Goal: Task Accomplishment & Management: Manage account settings

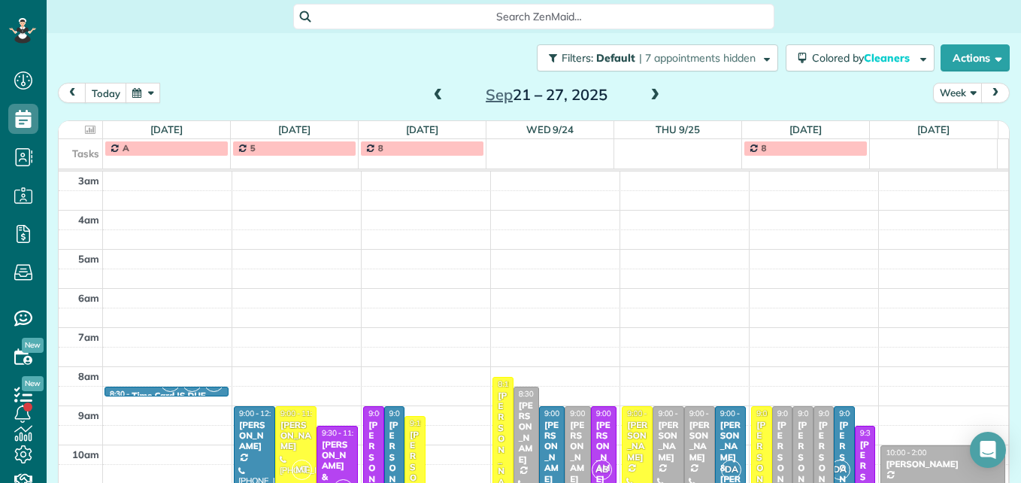
scroll to position [180, 0]
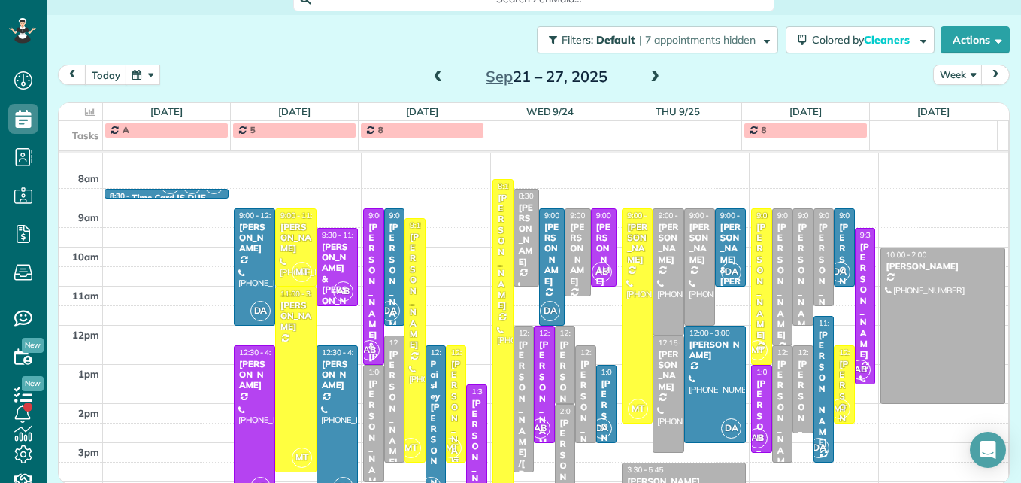
click at [451, 384] on div "[PERSON_NAME] - & [PERSON_NAME]" at bounding box center [455, 488] width 11 height 259
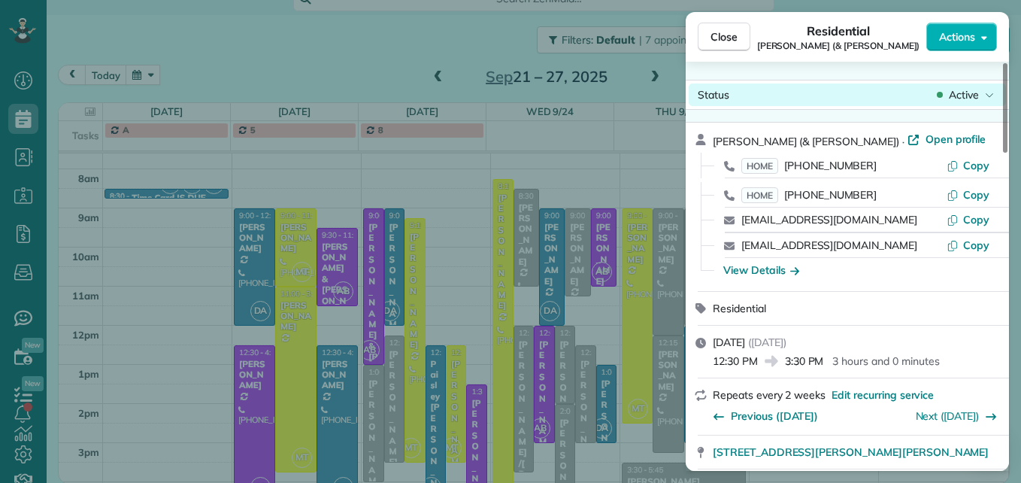
click at [965, 98] on span "Active" at bounding box center [964, 94] width 30 height 15
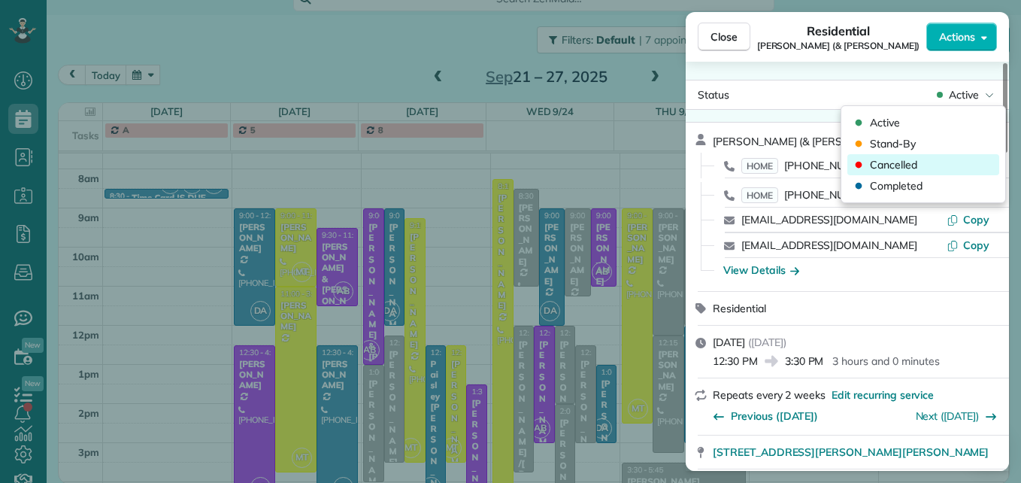
click at [949, 160] on div "Cancelled" at bounding box center [923, 164] width 152 height 21
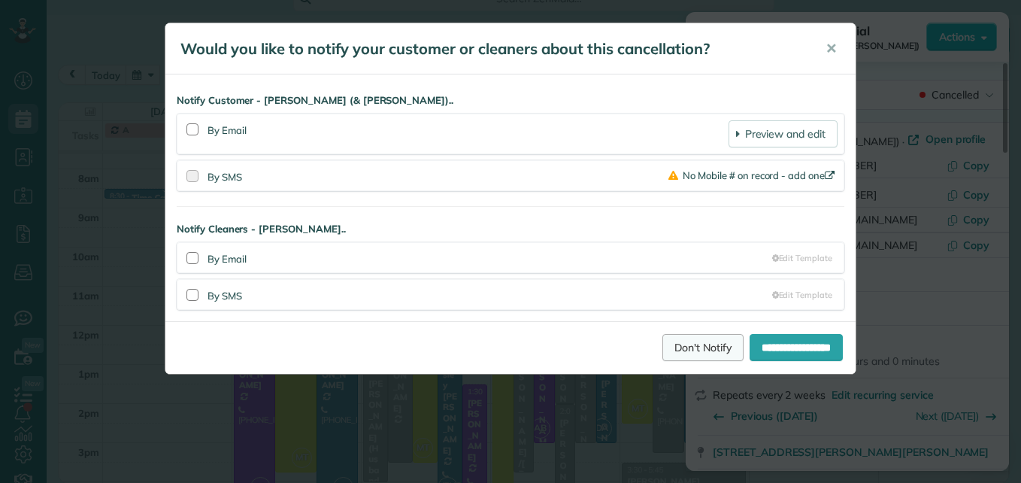
click at [678, 359] on link "Don't Notify" at bounding box center [702, 347] width 81 height 27
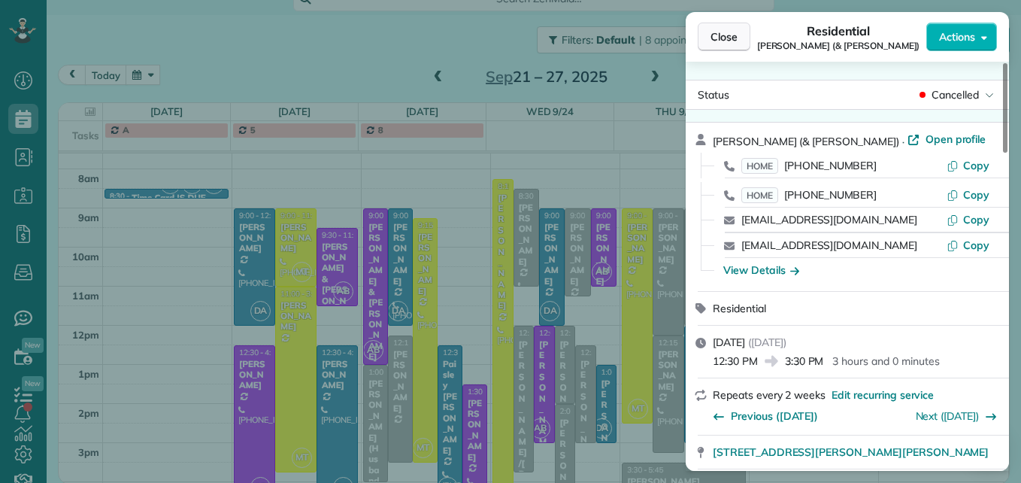
click at [719, 41] on span "Close" at bounding box center [723, 36] width 27 height 15
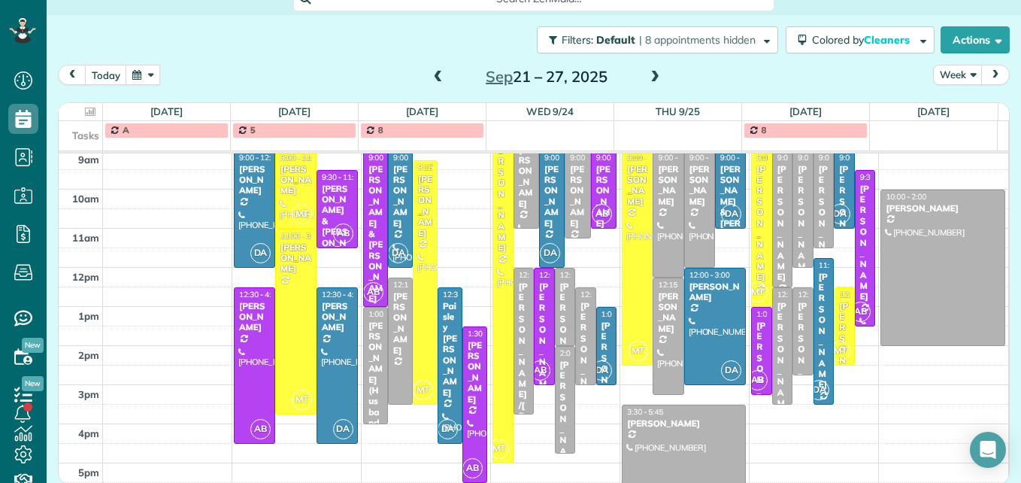
scroll to position [255, 0]
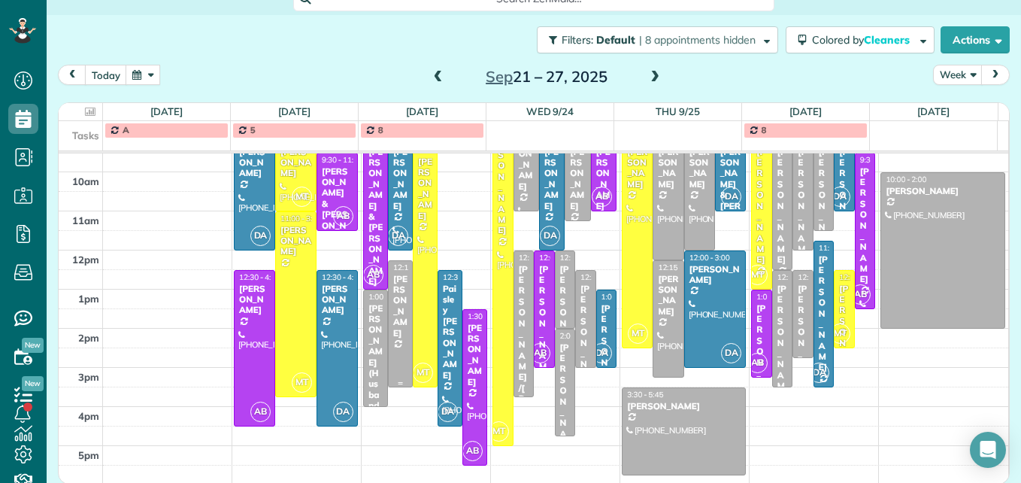
click at [389, 336] on div at bounding box center [400, 324] width 23 height 126
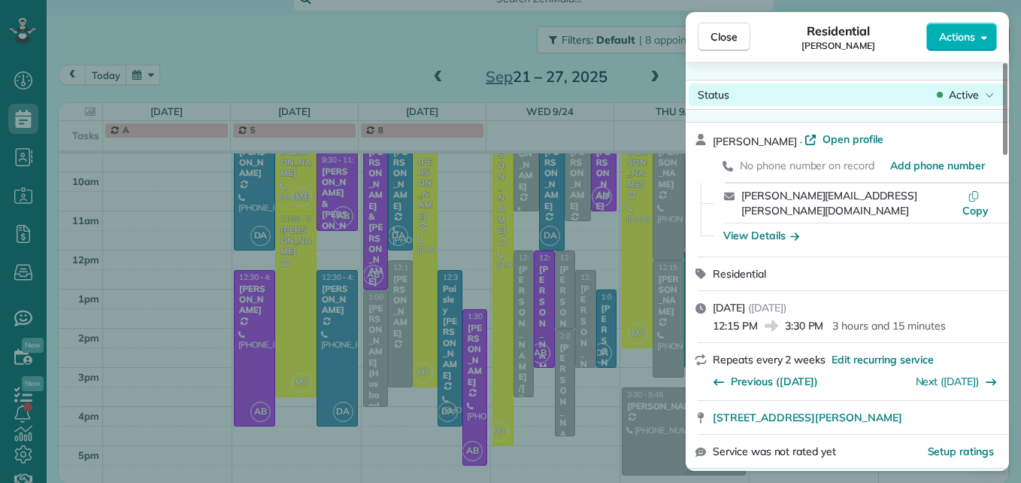
click at [964, 88] on span "Active" at bounding box center [964, 94] width 30 height 15
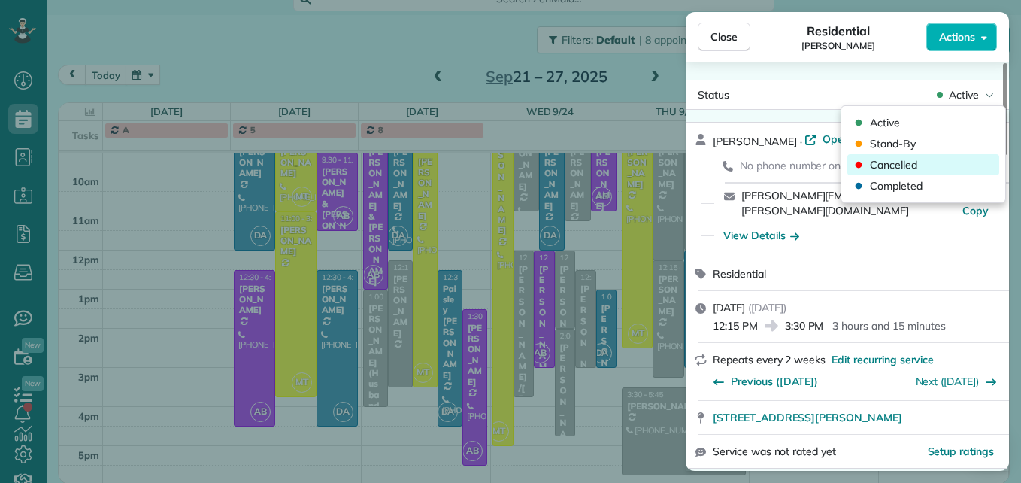
click at [929, 166] on div "Cancelled" at bounding box center [923, 164] width 152 height 21
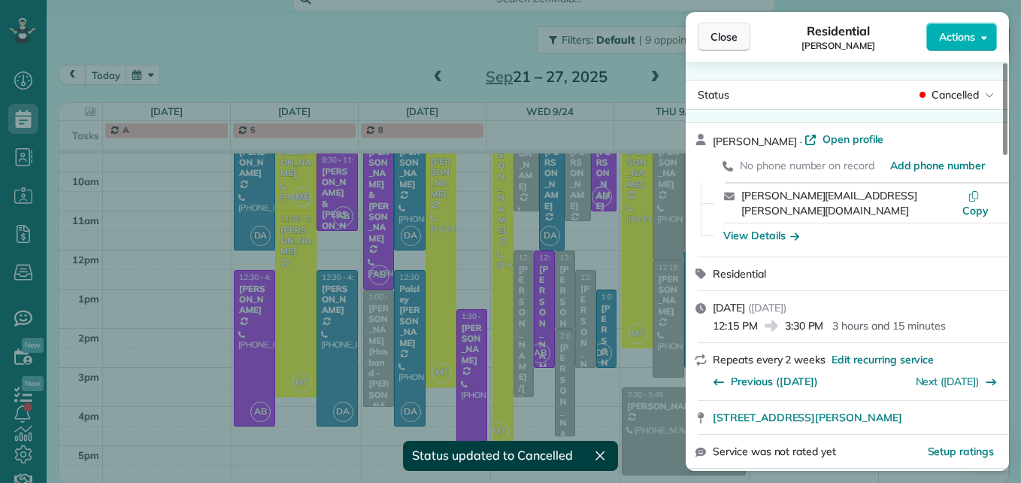
click at [733, 43] on span "Close" at bounding box center [723, 36] width 27 height 15
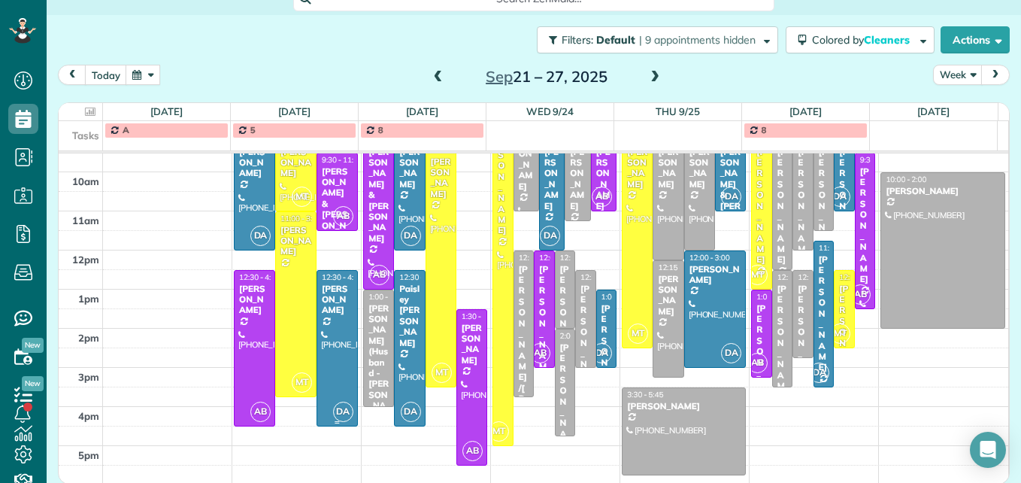
scroll to position [180, 0]
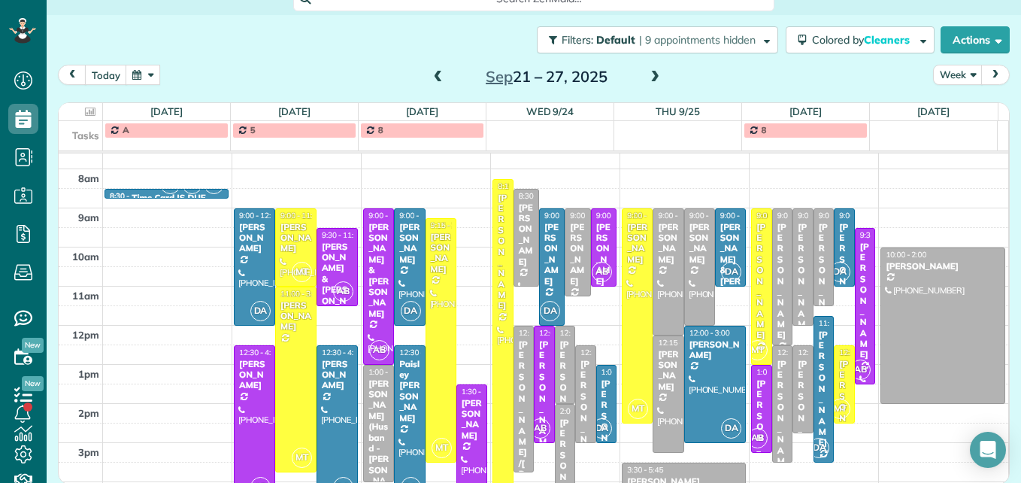
click at [654, 75] on span at bounding box center [654, 78] width 17 height 14
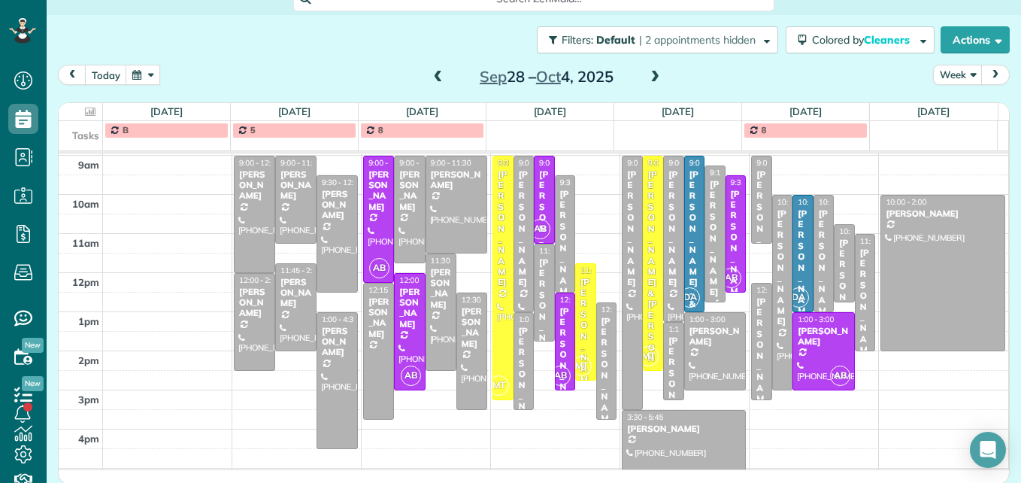
scroll to position [157, 0]
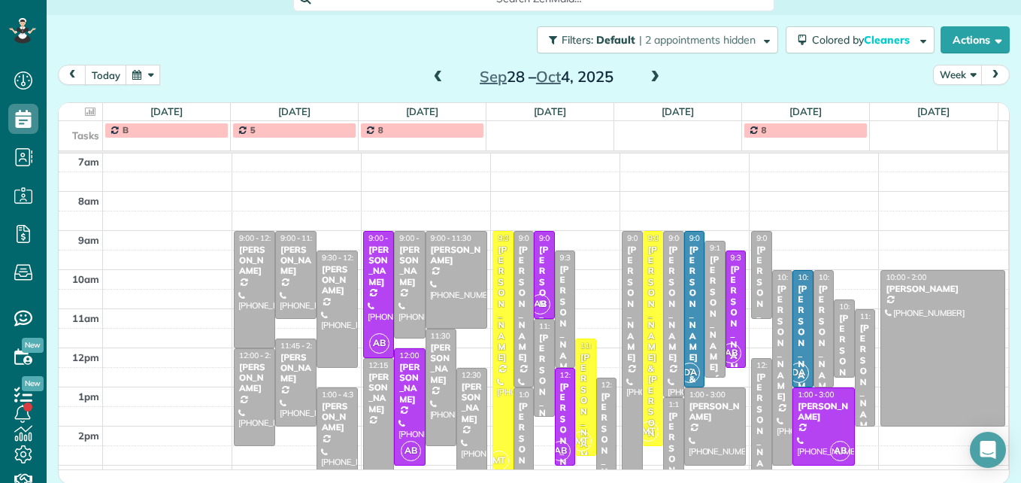
click at [646, 80] on span at bounding box center [654, 78] width 17 height 14
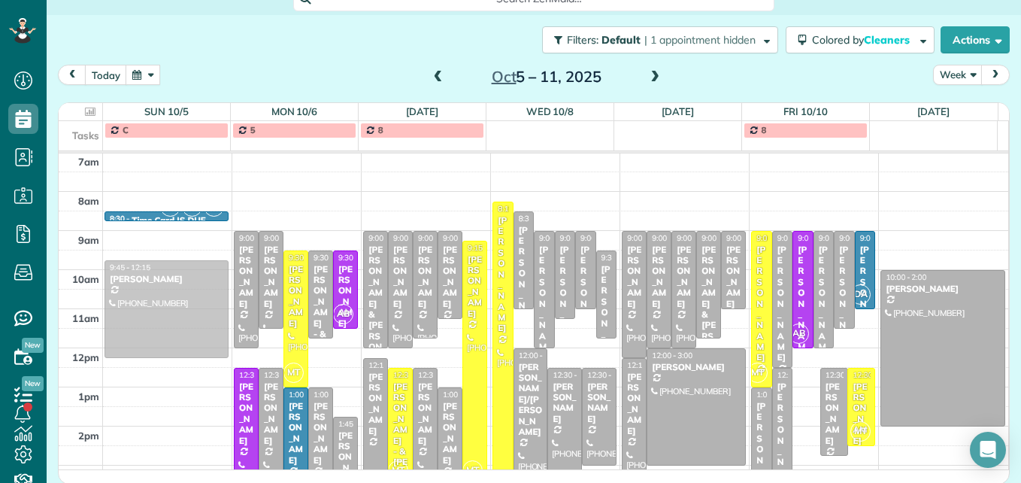
drag, startPoint x: 794, startPoint y: 399, endPoint x: 204, endPoint y: 312, distance: 596.5
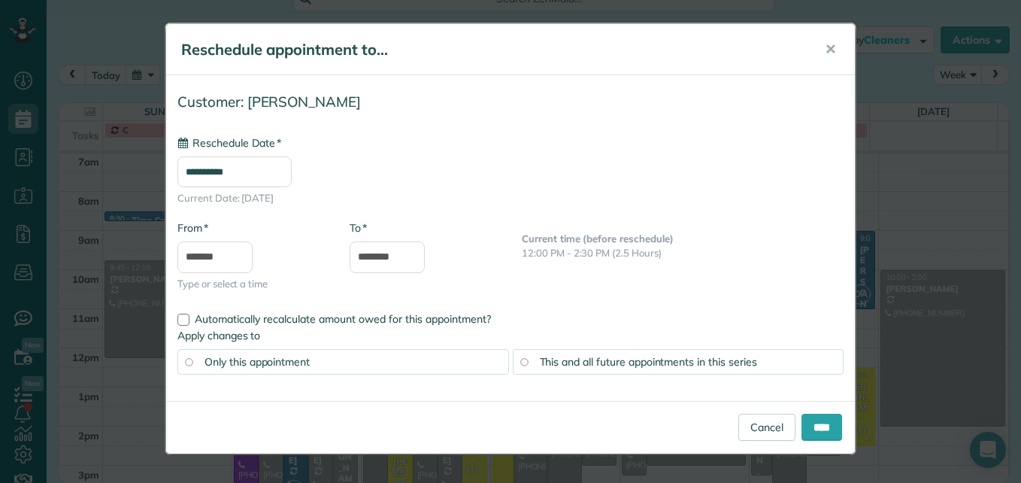
click at [268, 162] on input "**********" at bounding box center [234, 171] width 114 height 31
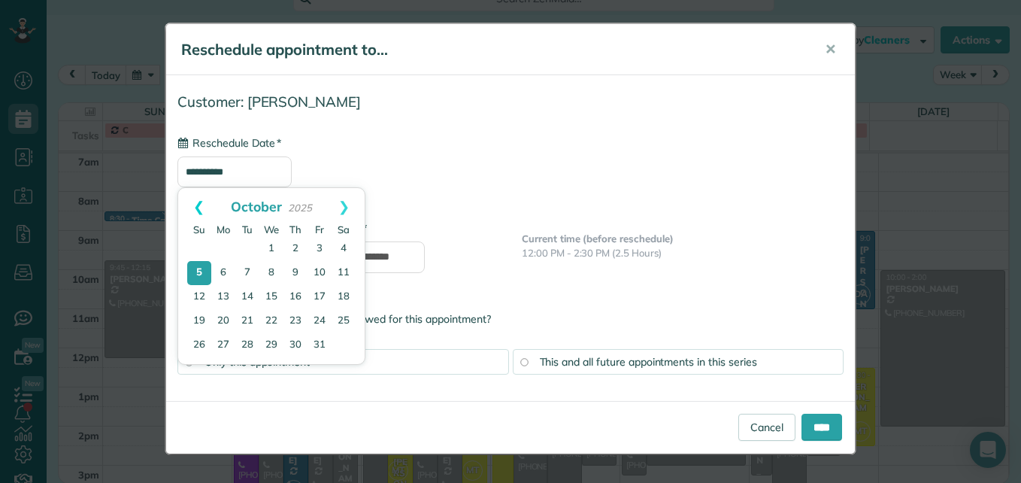
click at [198, 203] on link "Prev" at bounding box center [198, 207] width 41 height 38
click at [226, 344] on link "29" at bounding box center [223, 346] width 24 height 24
type input "**********"
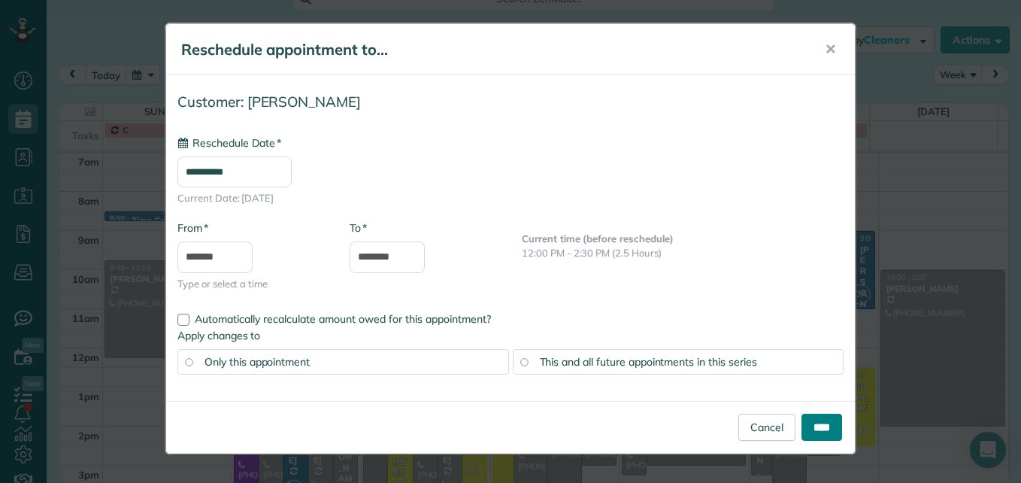
click at [801, 417] on input "****" at bounding box center [821, 426] width 41 height 27
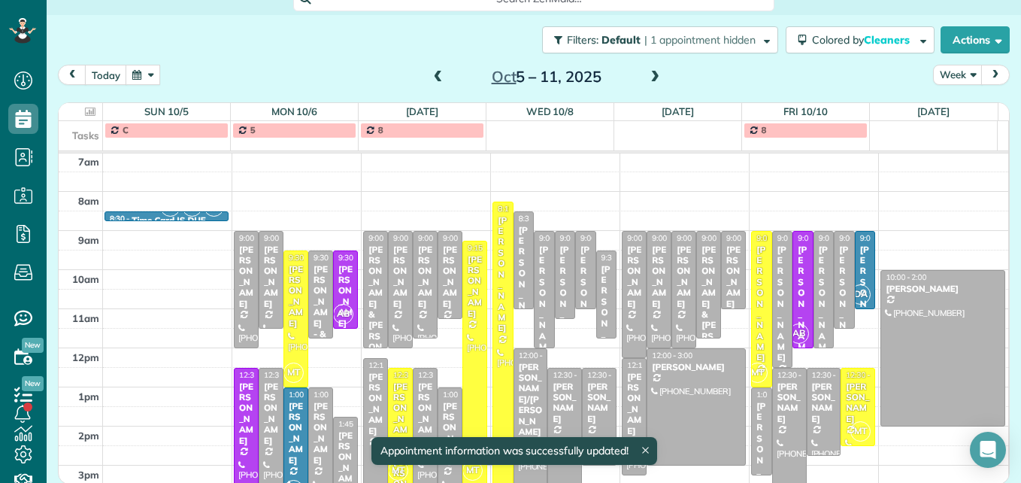
click at [430, 77] on span at bounding box center [438, 78] width 17 height 14
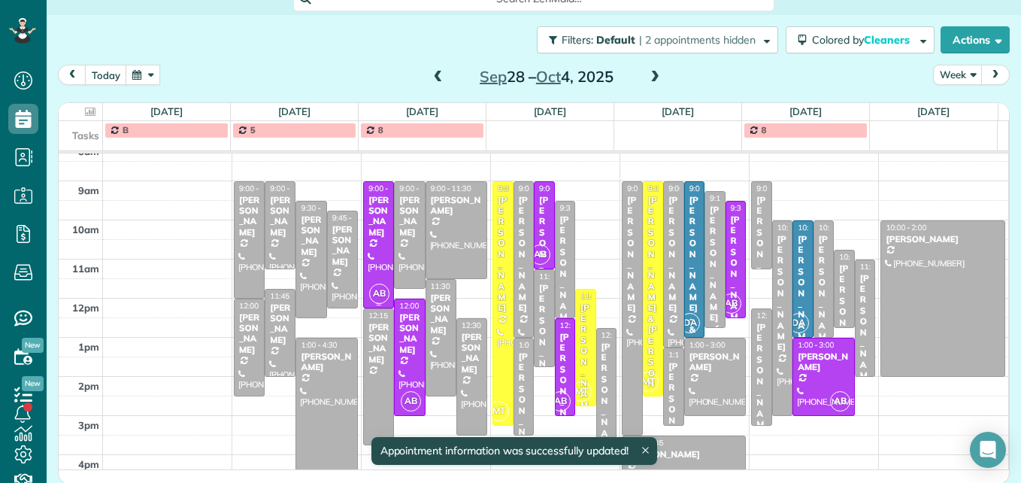
scroll to position [232, 0]
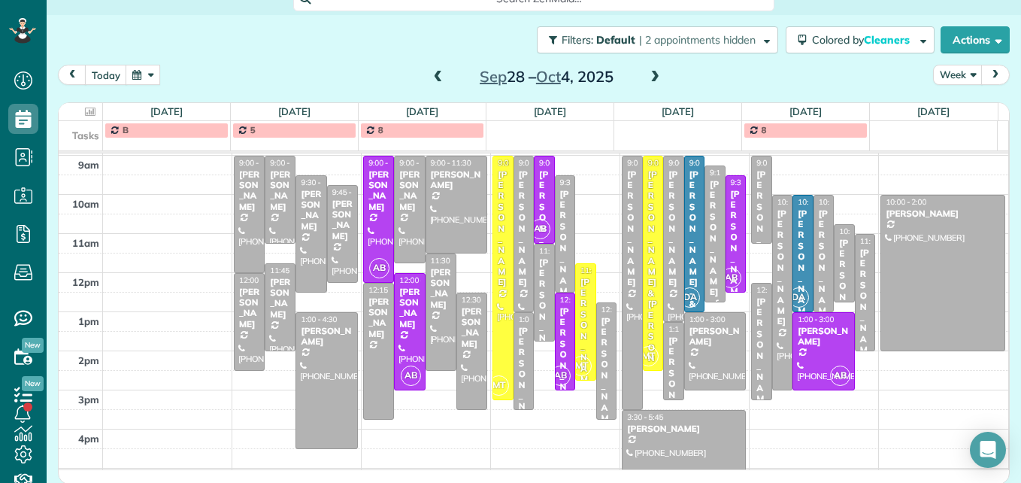
click at [430, 78] on span at bounding box center [438, 78] width 17 height 14
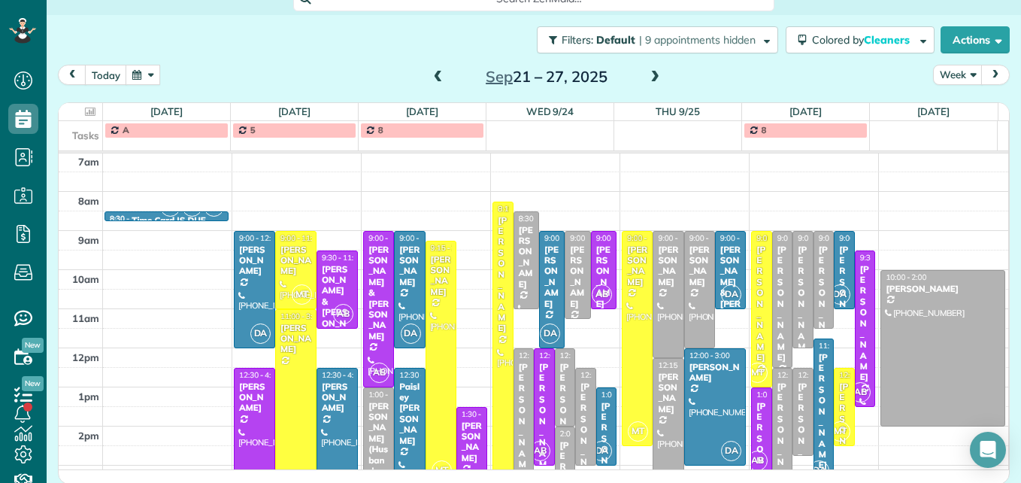
click at [430, 78] on span at bounding box center [438, 78] width 17 height 14
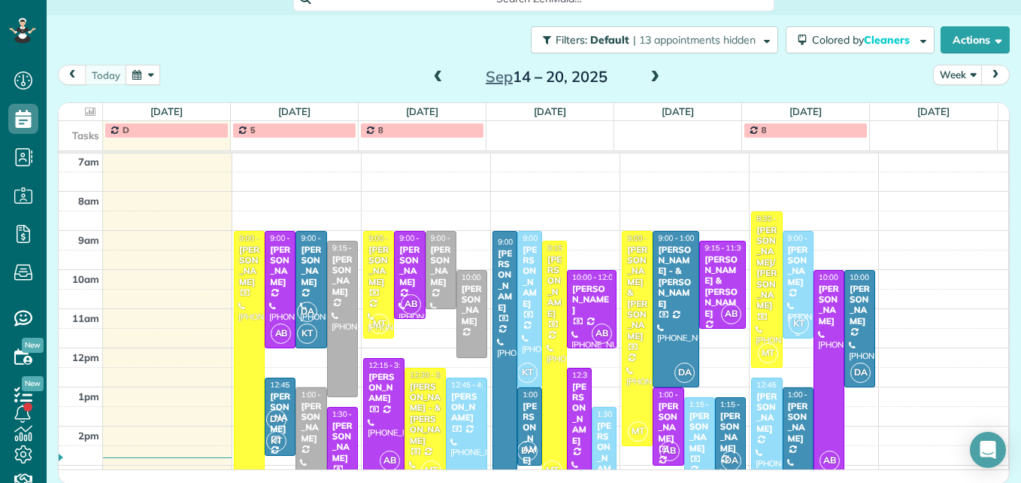
click at [783, 289] on div at bounding box center [797, 285] width 29 height 106
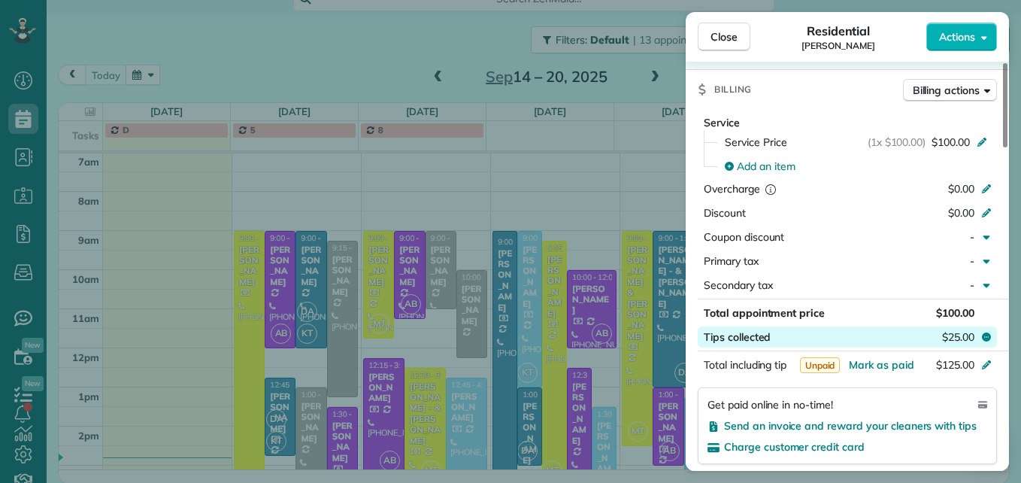
scroll to position [756, 0]
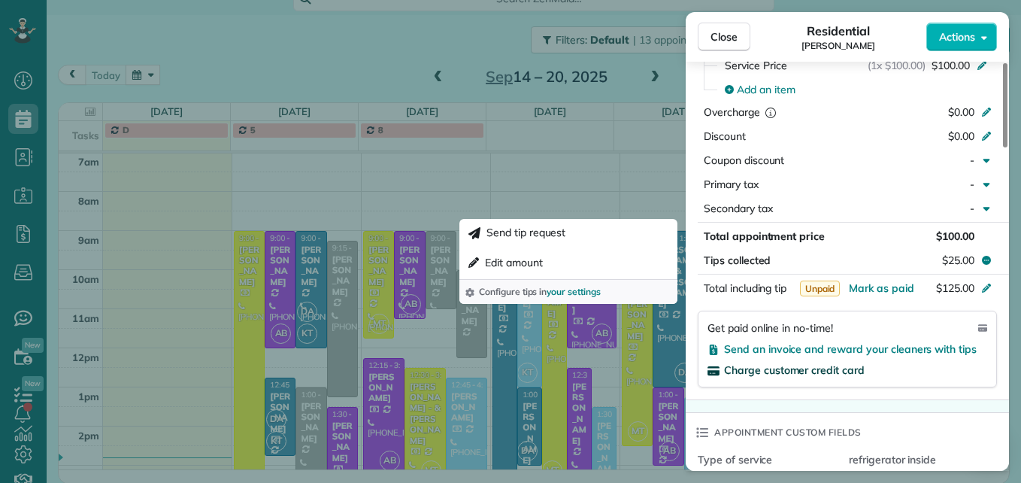
click at [807, 370] on span "Charge customer credit card" at bounding box center [794, 370] width 141 height 14
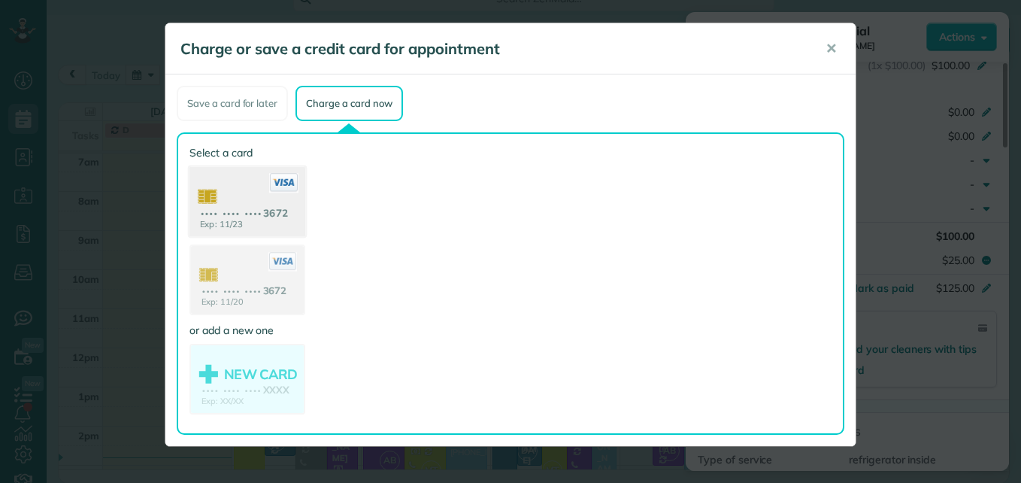
click at [281, 225] on use at bounding box center [247, 203] width 116 height 73
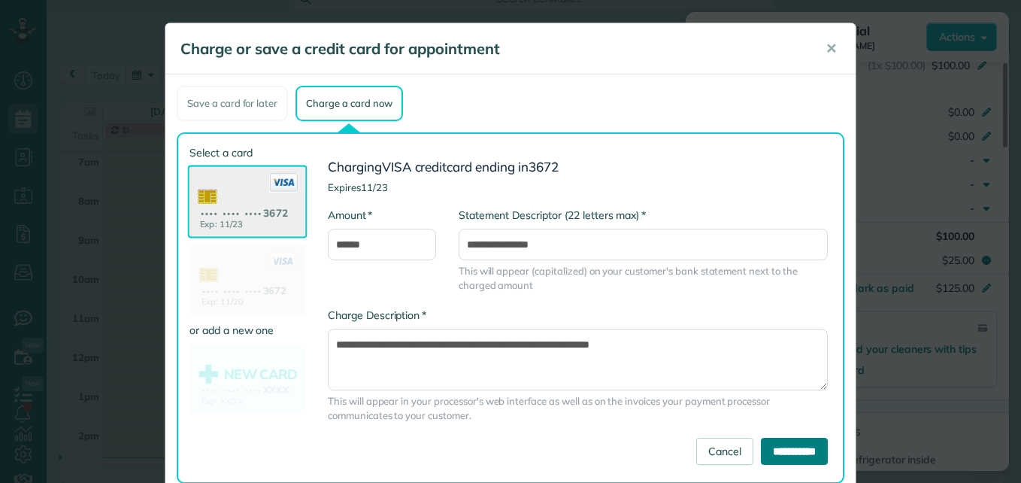
click at [767, 446] on input "**********" at bounding box center [794, 450] width 67 height 27
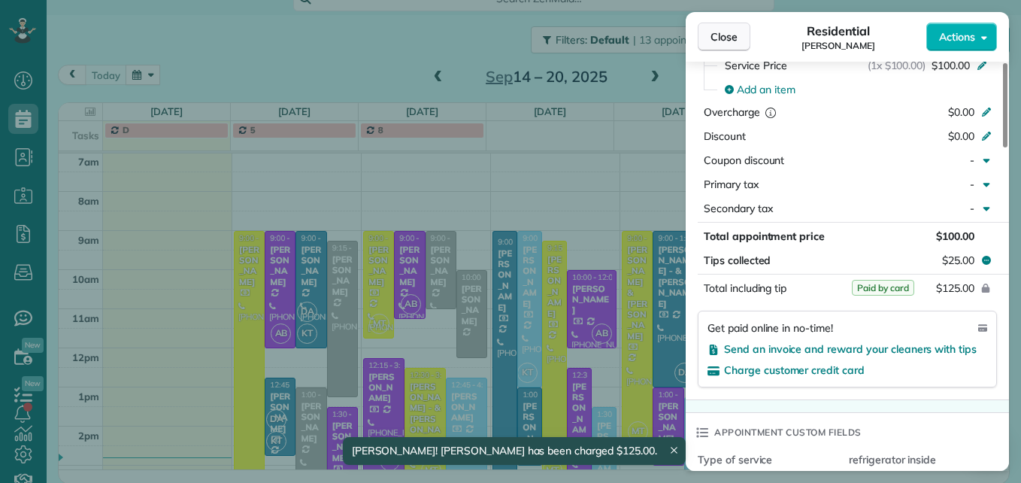
click at [727, 46] on button "Close" at bounding box center [724, 37] width 53 height 29
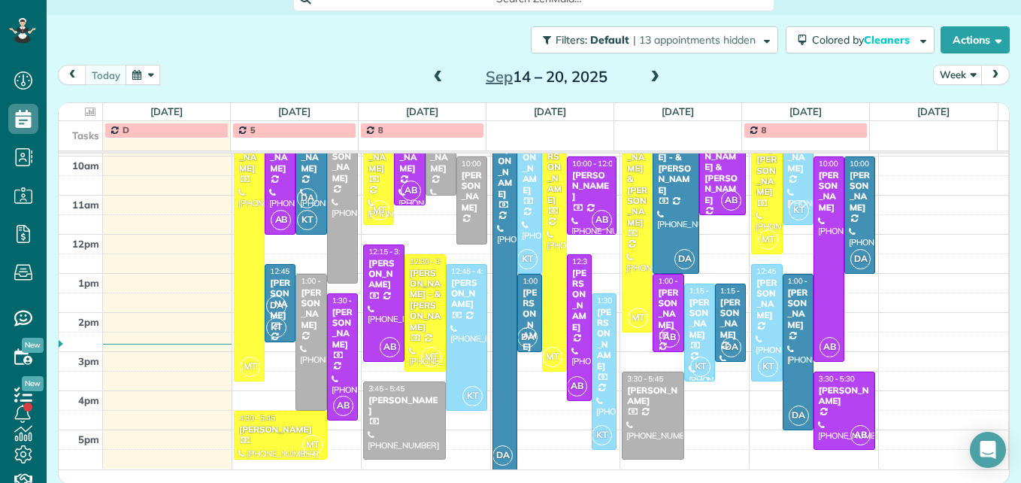
scroll to position [195, 0]
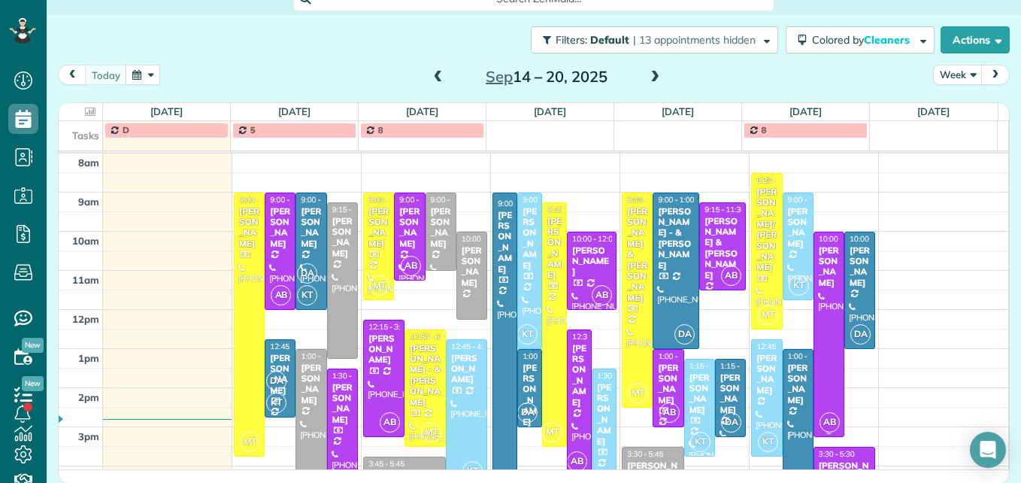
click at [818, 279] on div "[PERSON_NAME]" at bounding box center [829, 267] width 22 height 44
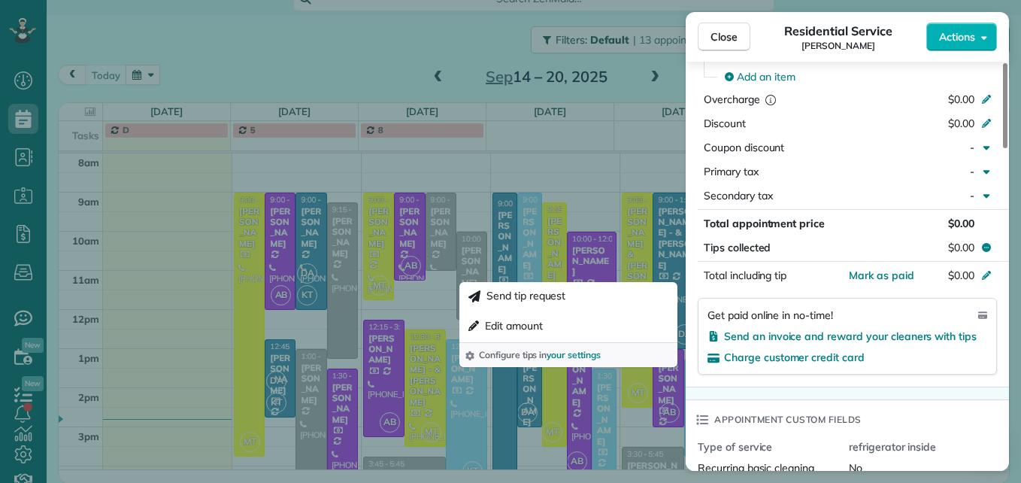
scroll to position [679, 0]
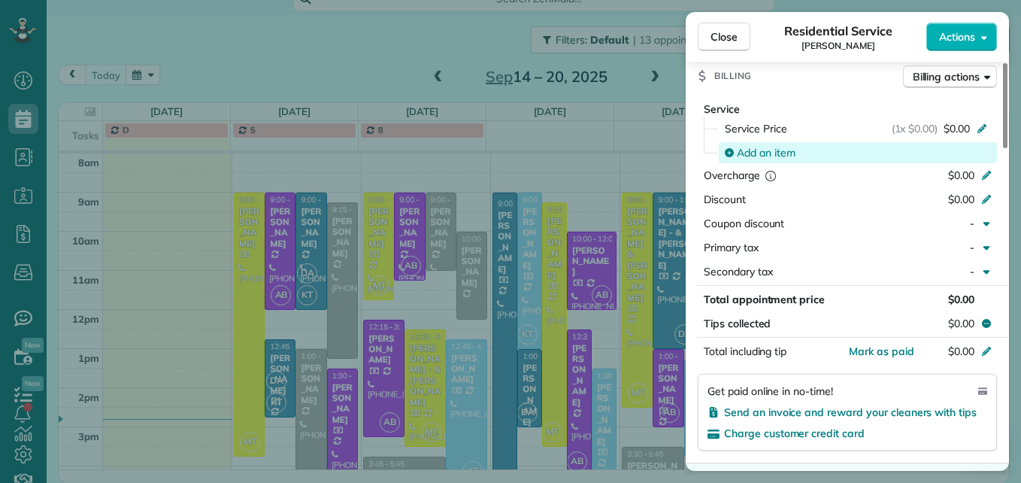
click at [801, 154] on div "Add an item" at bounding box center [859, 152] width 268 height 15
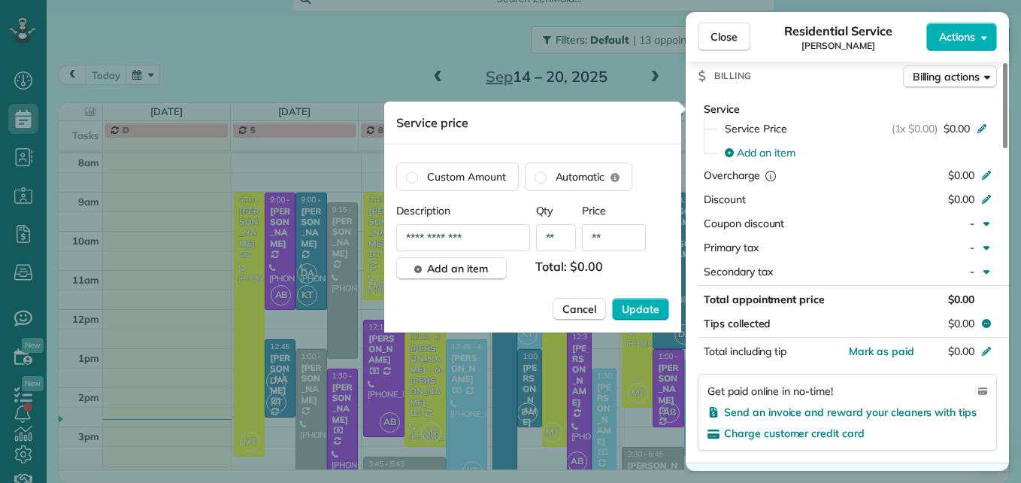
click at [631, 232] on input "**" at bounding box center [614, 237] width 64 height 27
type input "****"
click at [612, 298] on button "Update" at bounding box center [640, 309] width 57 height 23
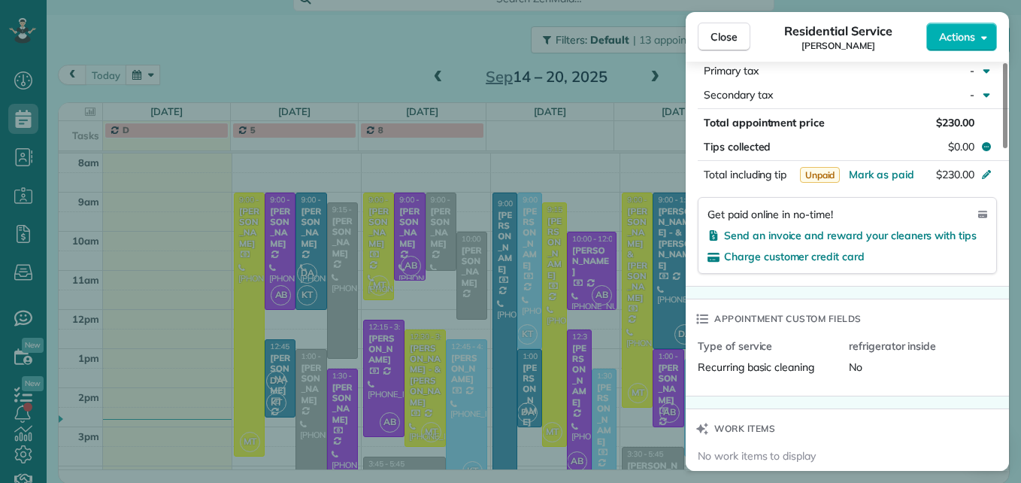
scroll to position [752, 0]
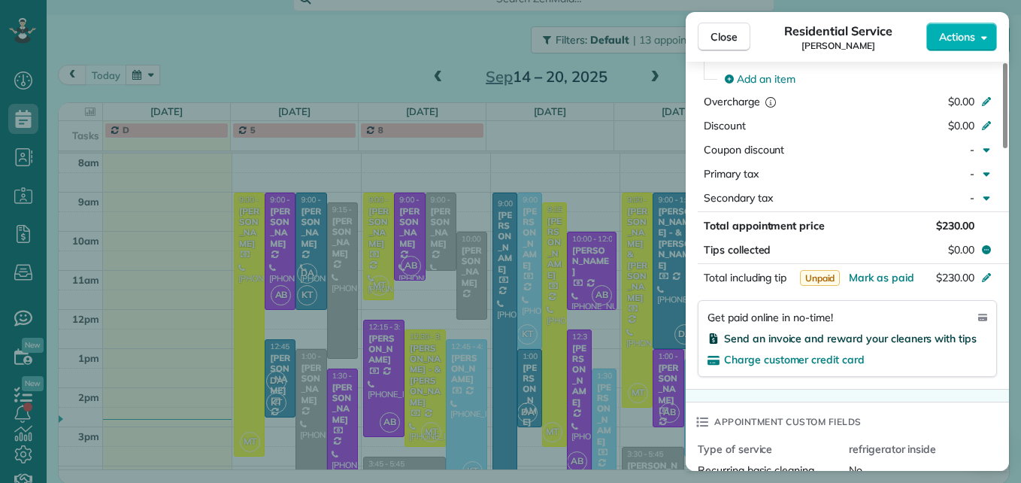
click at [896, 337] on span "Send an invoice and reward your cleaners with tips" at bounding box center [850, 338] width 253 height 14
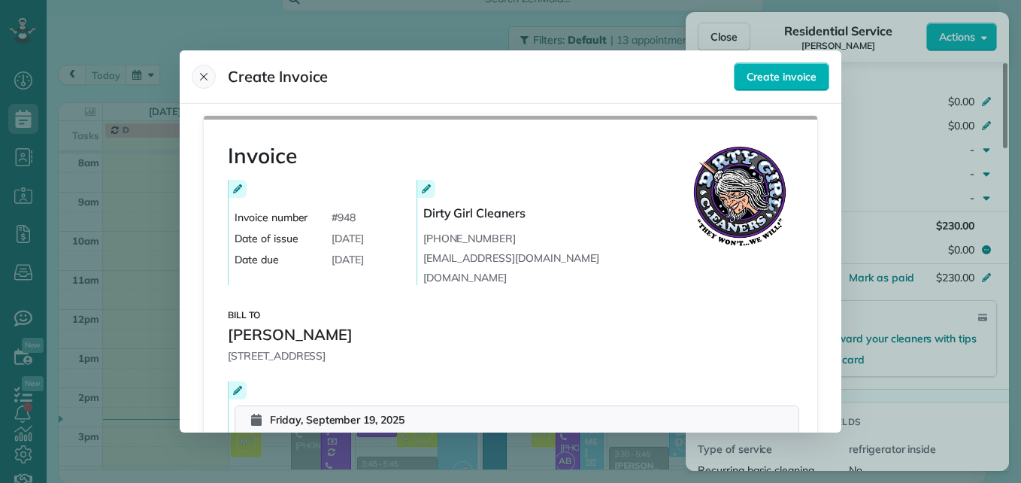
click at [198, 74] on icon "Close" at bounding box center [204, 77] width 12 height 12
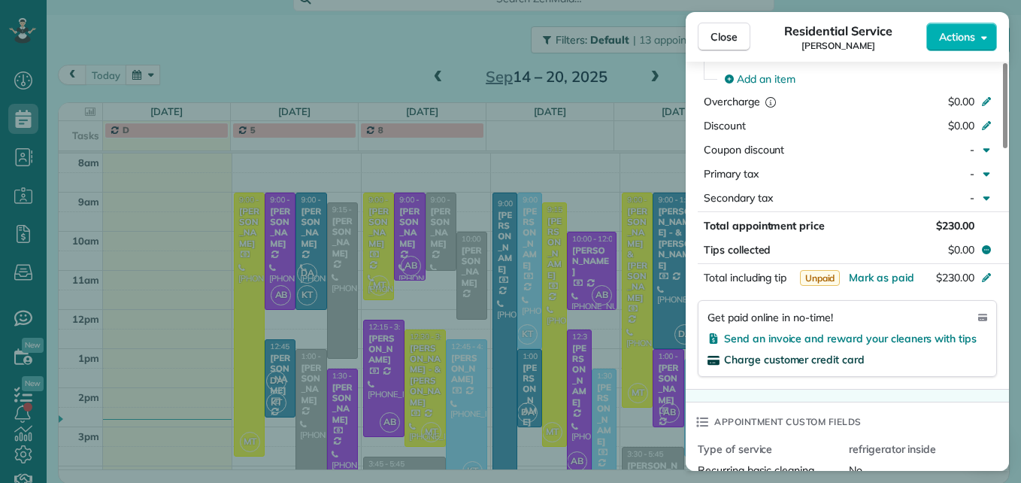
click at [739, 358] on span "Charge customer credit card" at bounding box center [794, 360] width 141 height 14
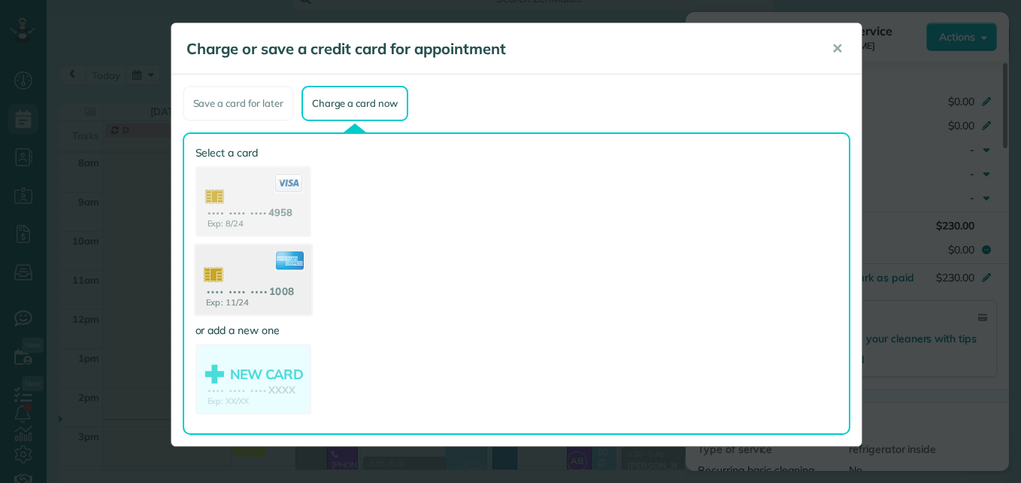
click at [269, 276] on use at bounding box center [253, 281] width 116 height 73
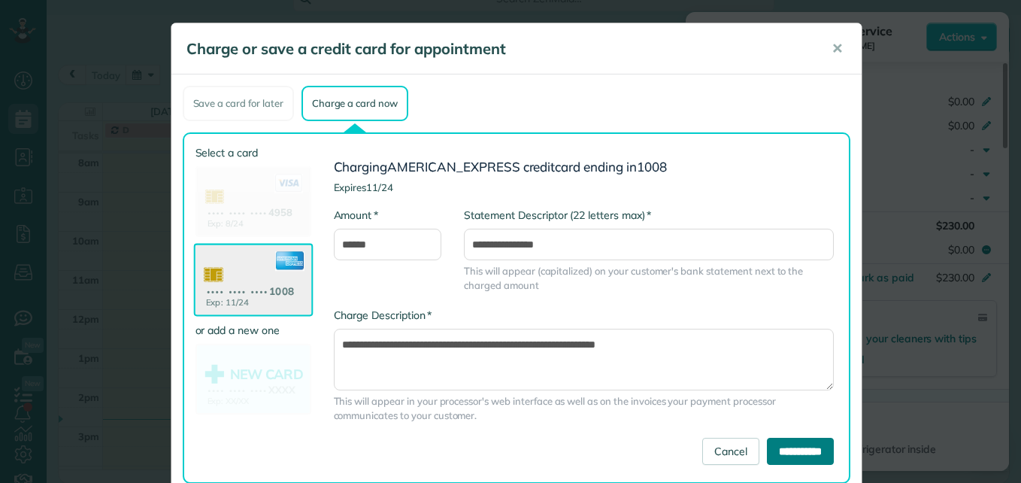
click at [773, 450] on input "**********" at bounding box center [800, 450] width 67 height 27
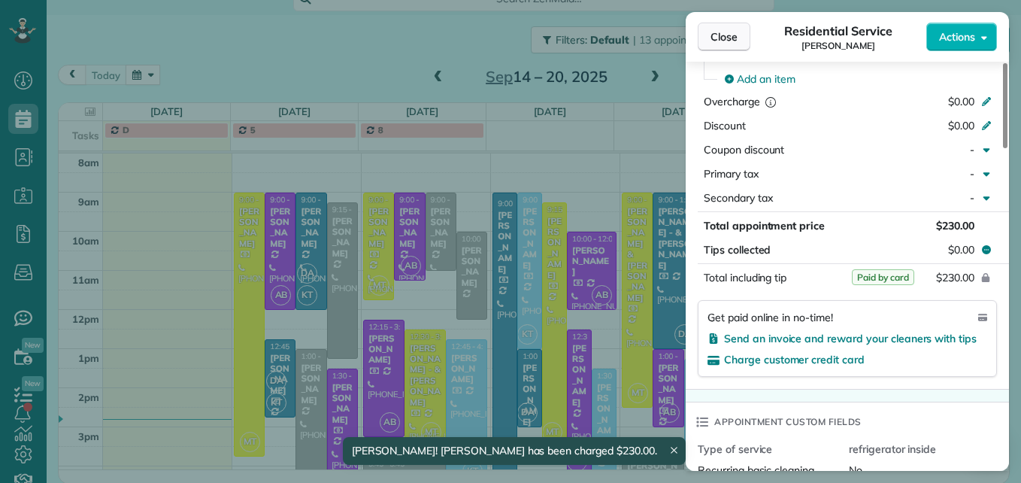
click at [728, 26] on button "Close" at bounding box center [724, 37] width 53 height 29
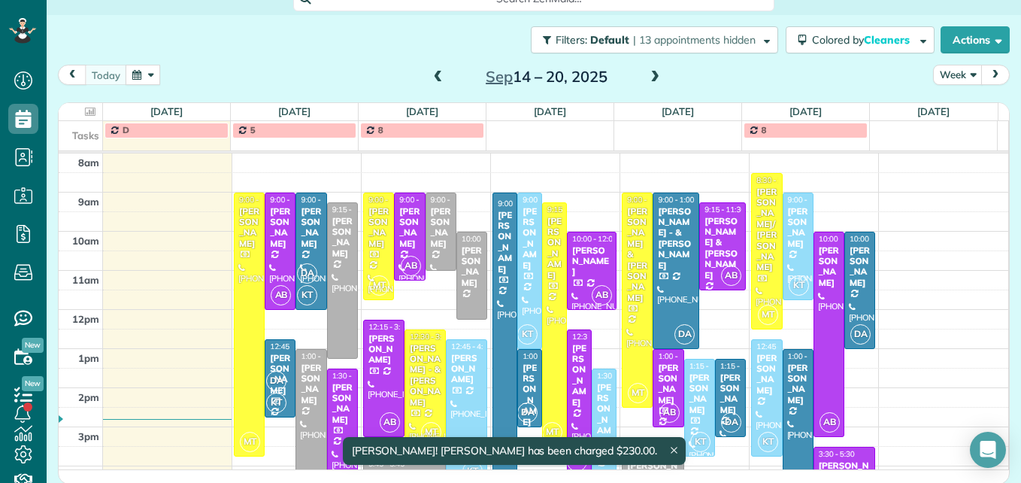
scroll to position [271, 0]
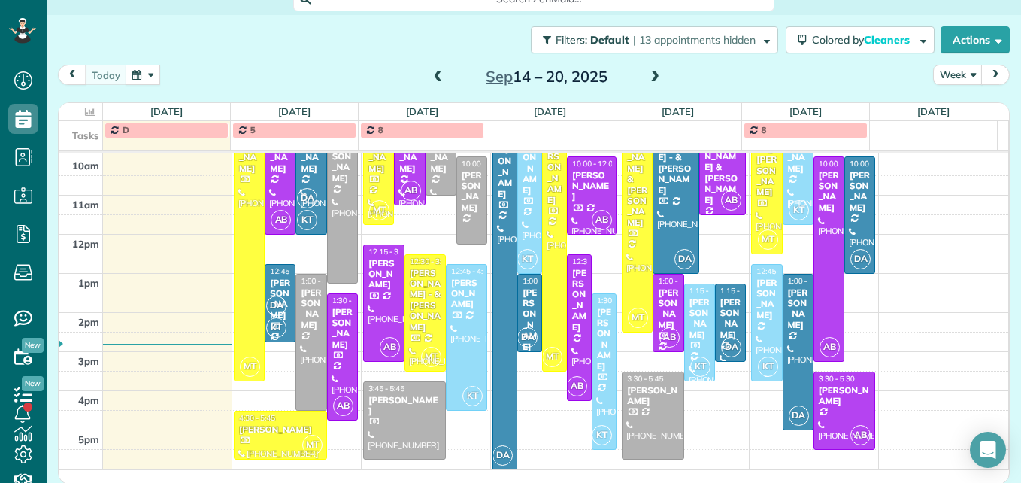
click at [752, 330] on div at bounding box center [766, 323] width 29 height 116
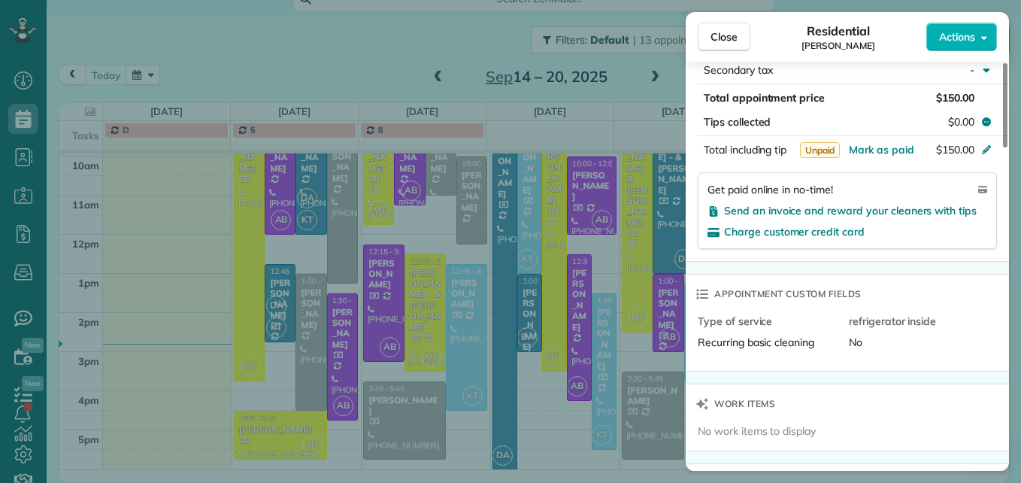
scroll to position [902, 0]
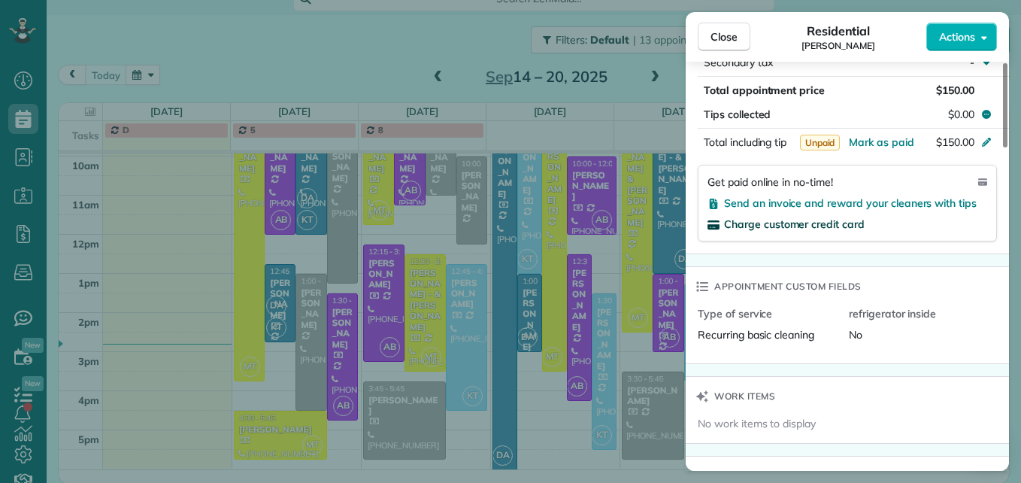
click at [813, 223] on span "Charge customer credit card" at bounding box center [794, 224] width 141 height 14
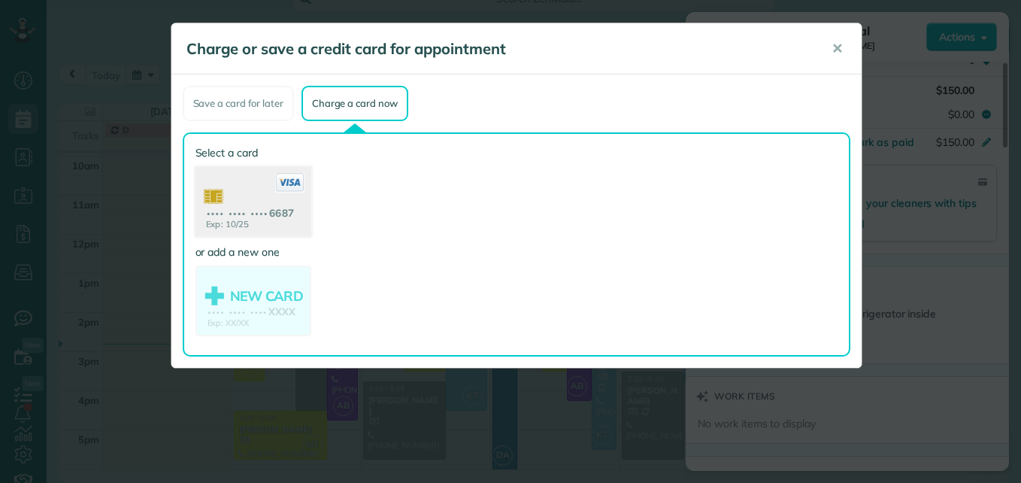
click at [250, 221] on use at bounding box center [253, 203] width 116 height 73
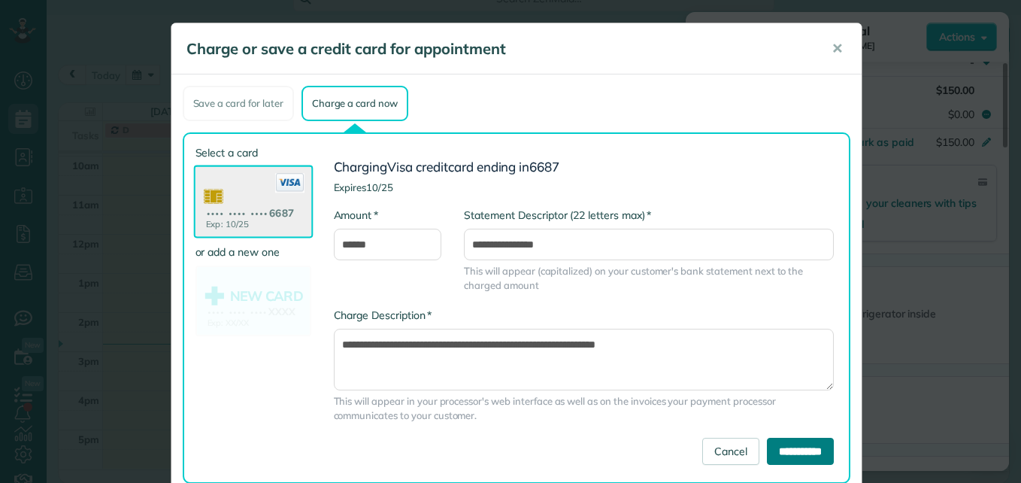
click at [773, 449] on input "**********" at bounding box center [800, 450] width 67 height 27
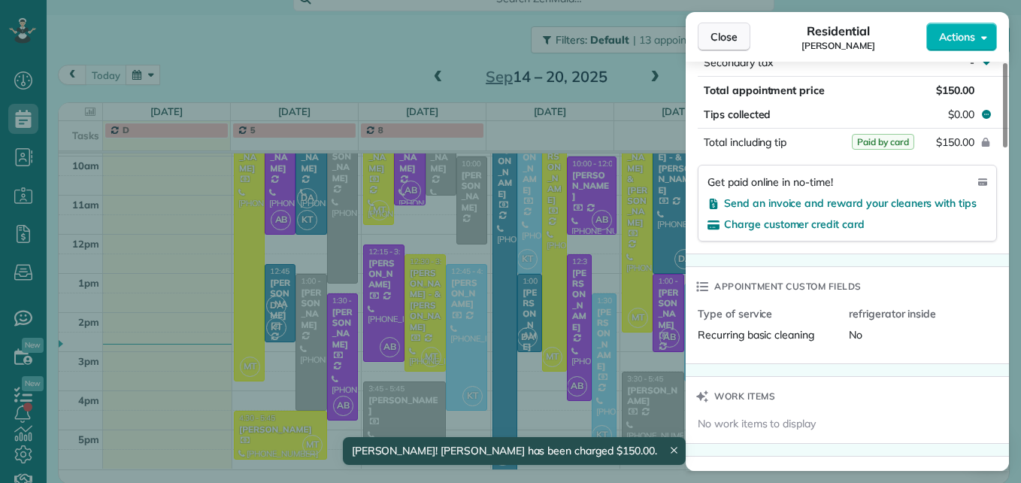
scroll to position [892, 0]
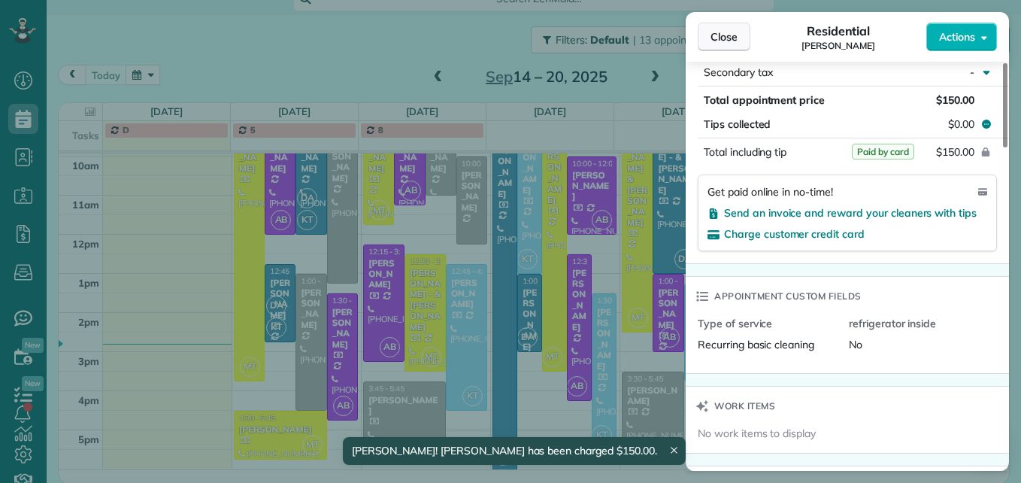
click at [714, 39] on span "Close" at bounding box center [723, 36] width 27 height 15
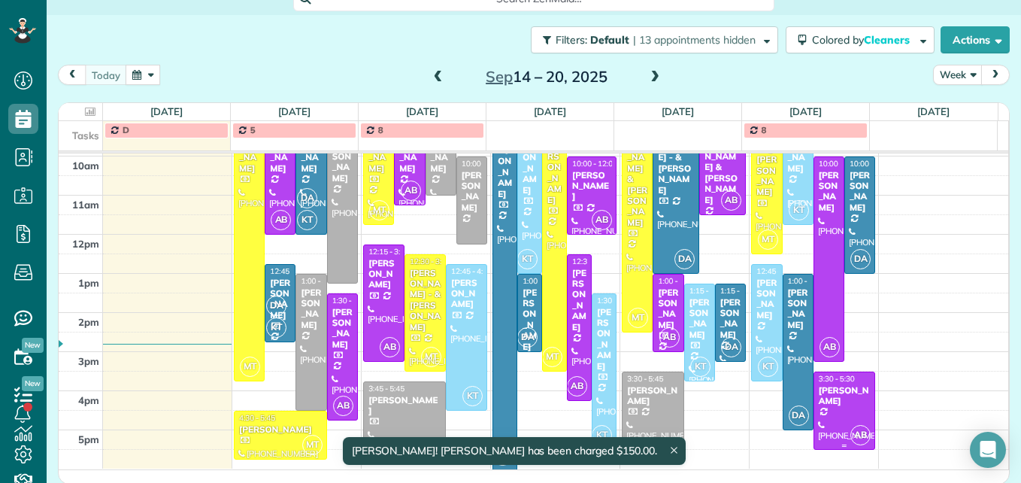
click at [841, 395] on div "[PERSON_NAME]" at bounding box center [844, 396] width 53 height 22
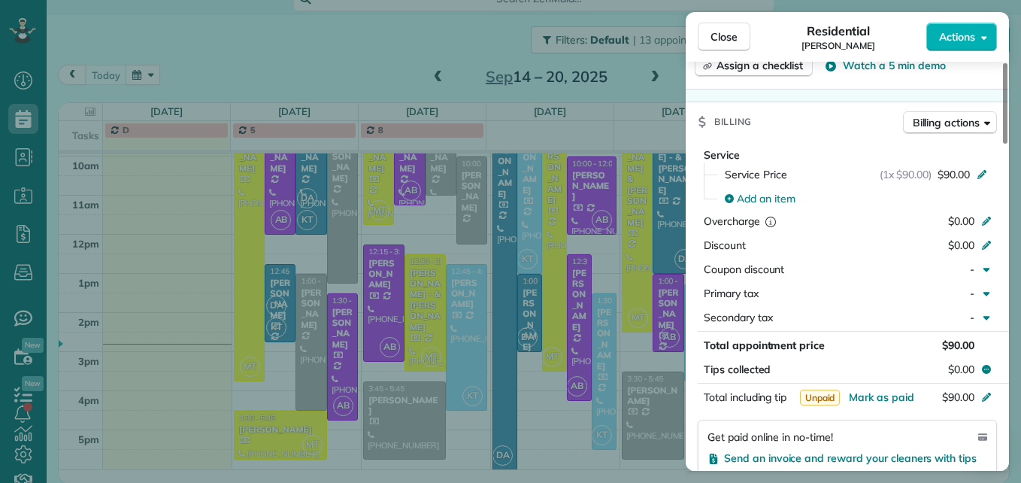
scroll to position [681, 0]
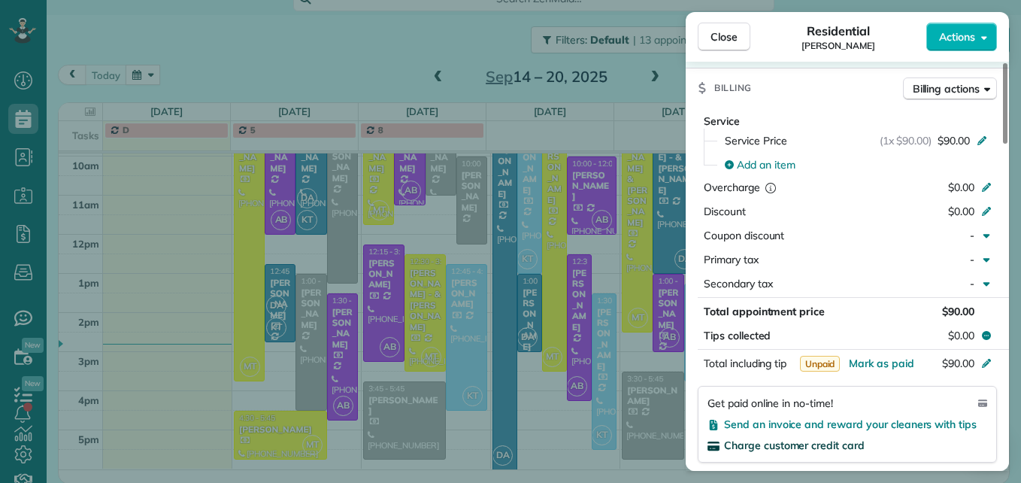
click at [772, 446] on span "Charge customer credit card" at bounding box center [794, 445] width 141 height 14
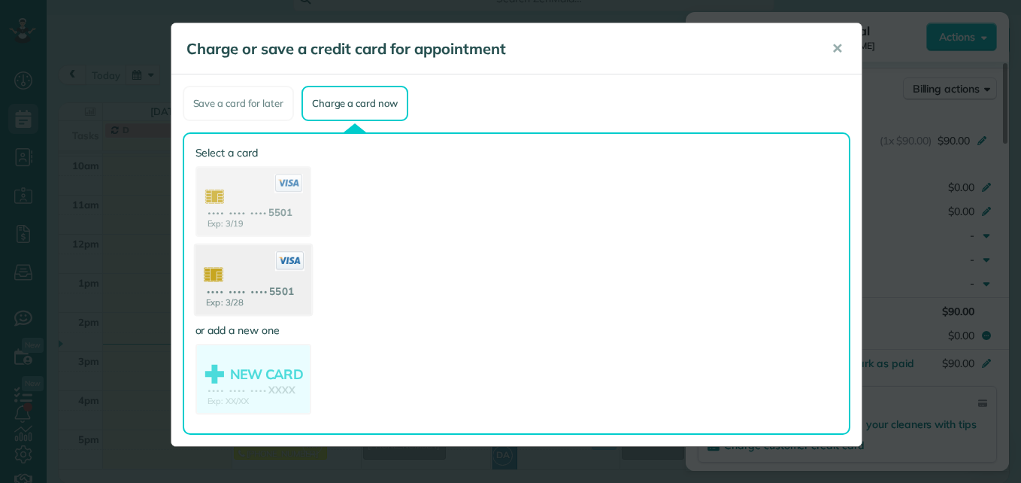
click at [250, 276] on use at bounding box center [253, 281] width 116 height 73
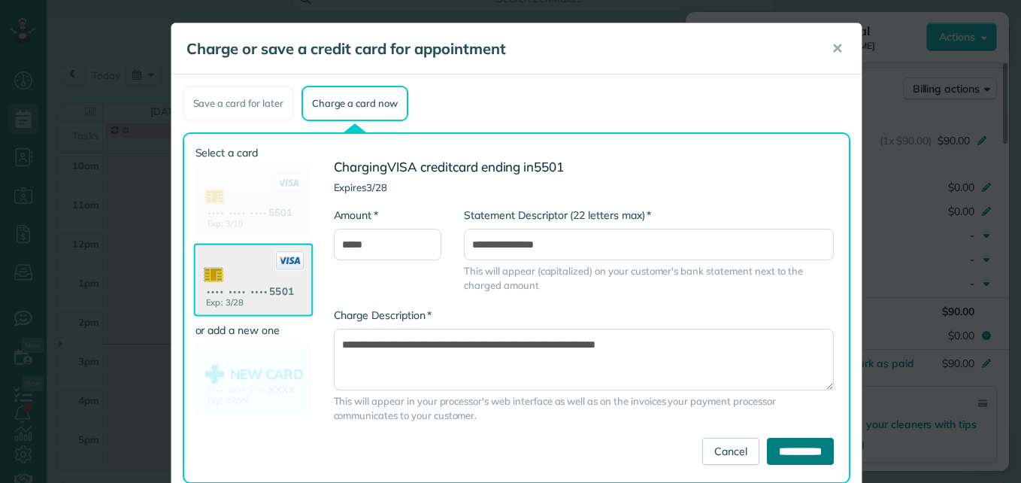
click at [807, 455] on input "**********" at bounding box center [800, 450] width 67 height 27
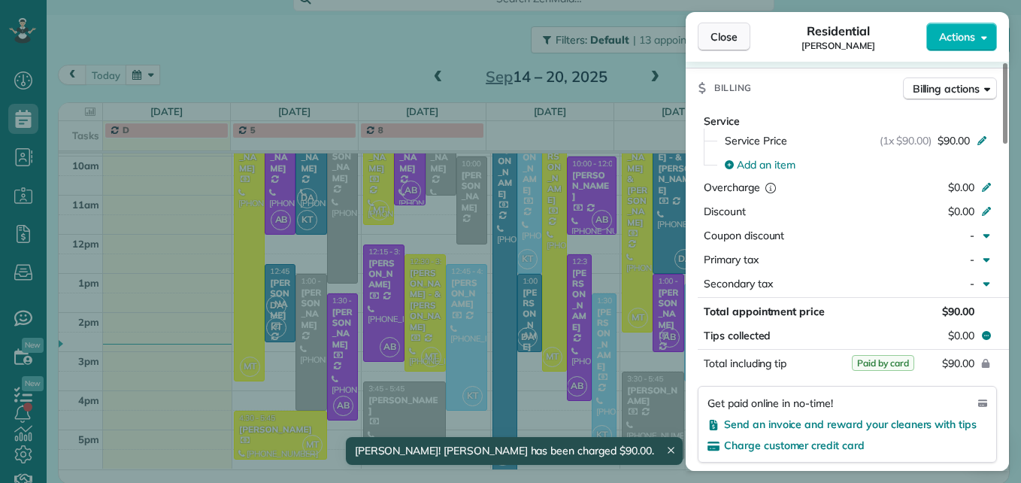
click at [742, 33] on button "Close" at bounding box center [724, 37] width 53 height 29
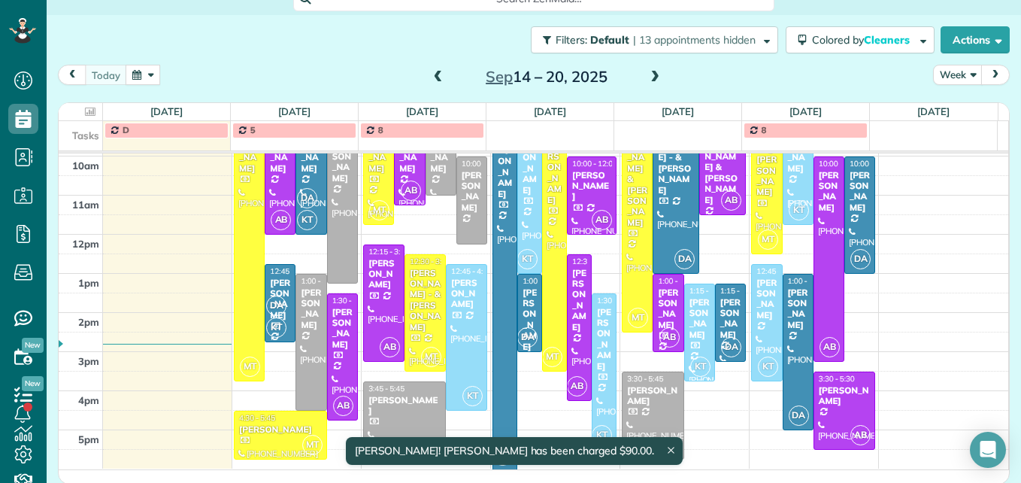
scroll to position [195, 0]
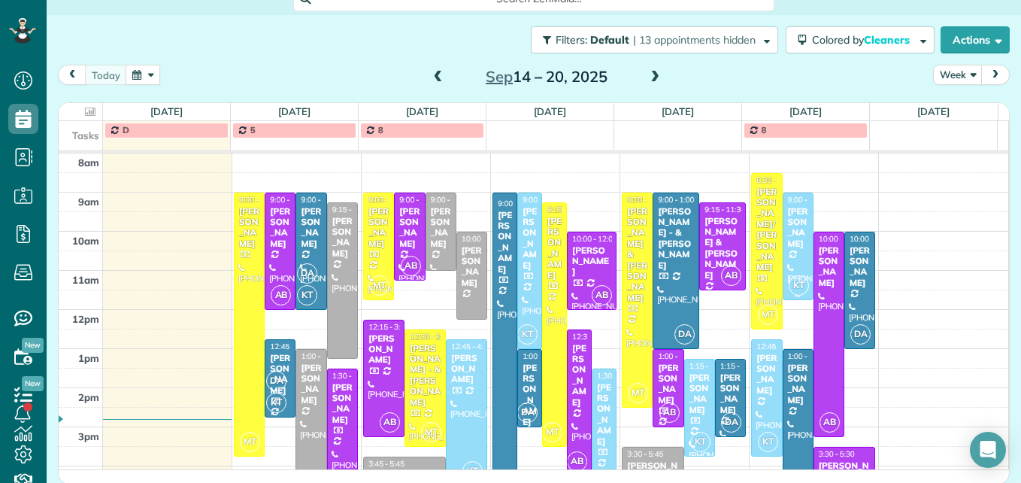
click at [785, 240] on div at bounding box center [797, 246] width 29 height 106
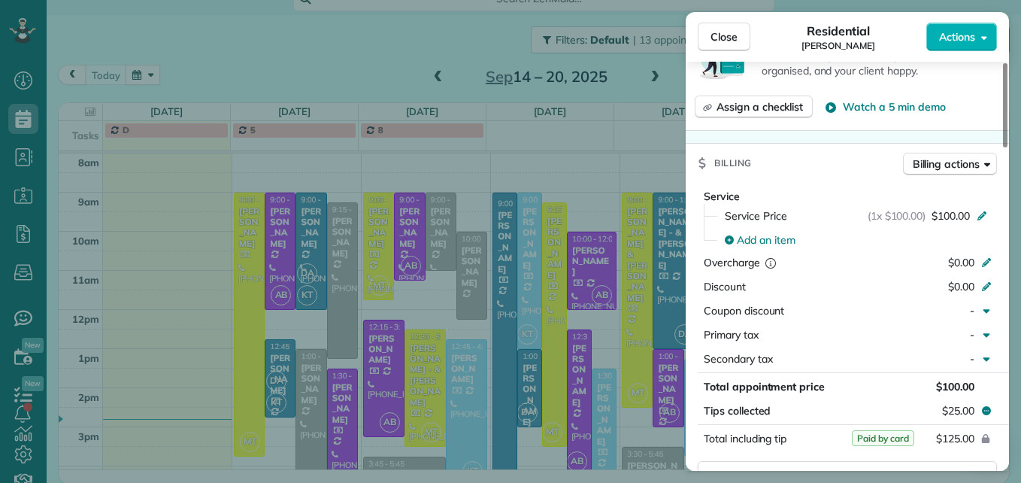
scroll to position [681, 0]
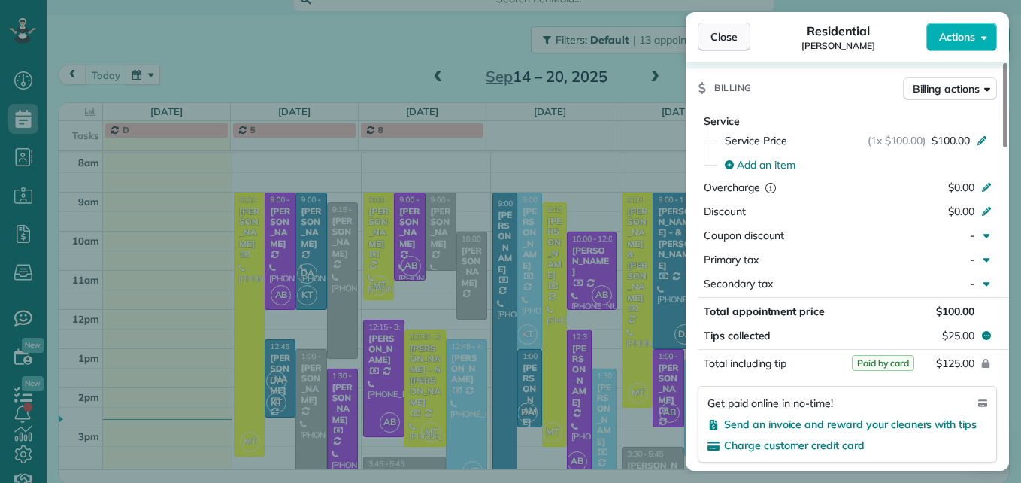
click at [736, 41] on span "Close" at bounding box center [723, 36] width 27 height 15
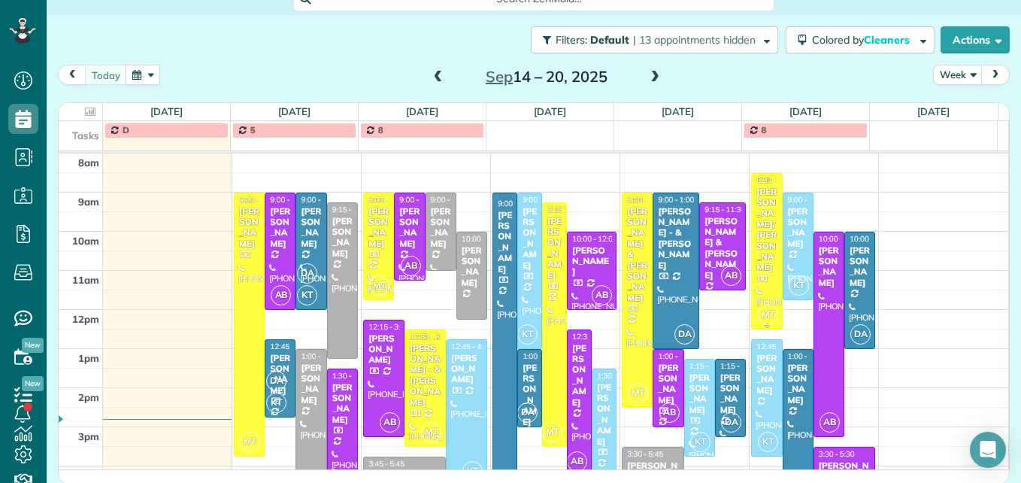
click at [756, 227] on div "[PERSON_NAME]/[PERSON_NAME]" at bounding box center [766, 229] width 22 height 86
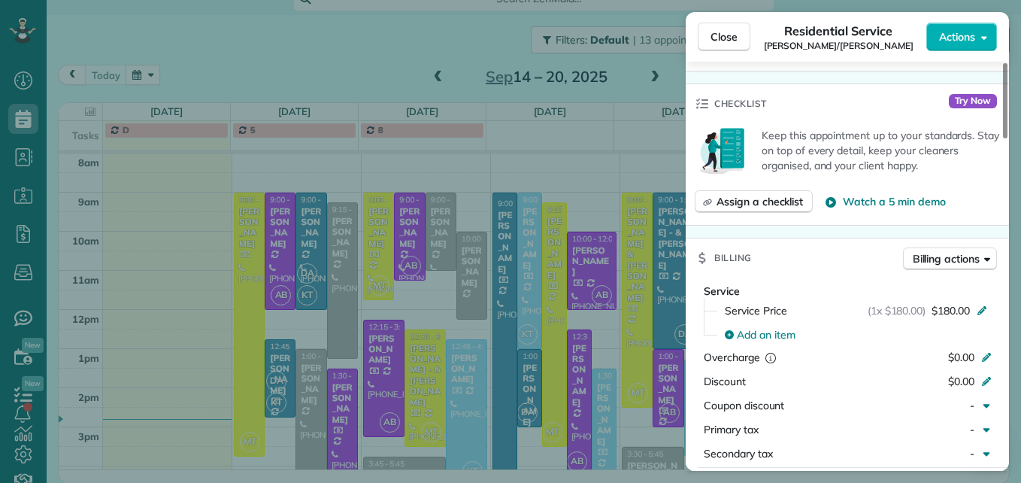
scroll to position [602, 0]
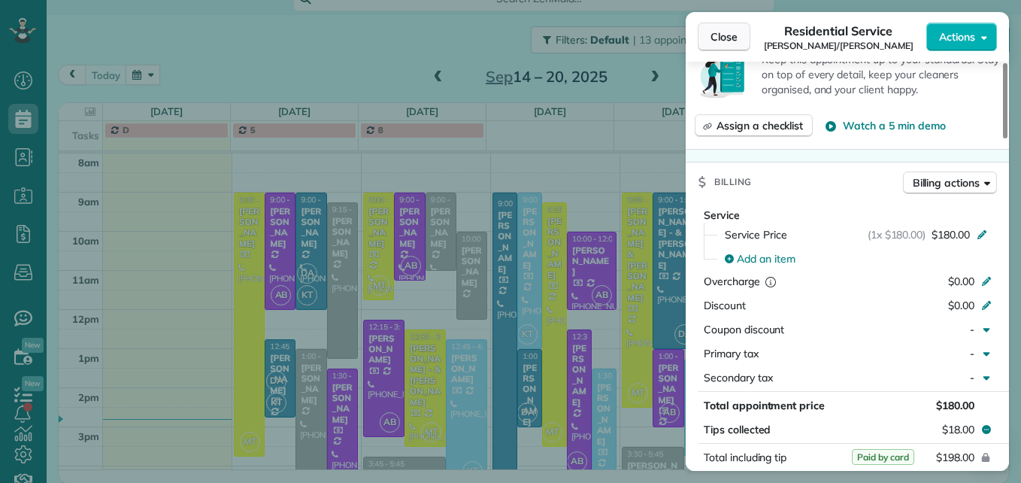
click at [718, 41] on span "Close" at bounding box center [723, 36] width 27 height 15
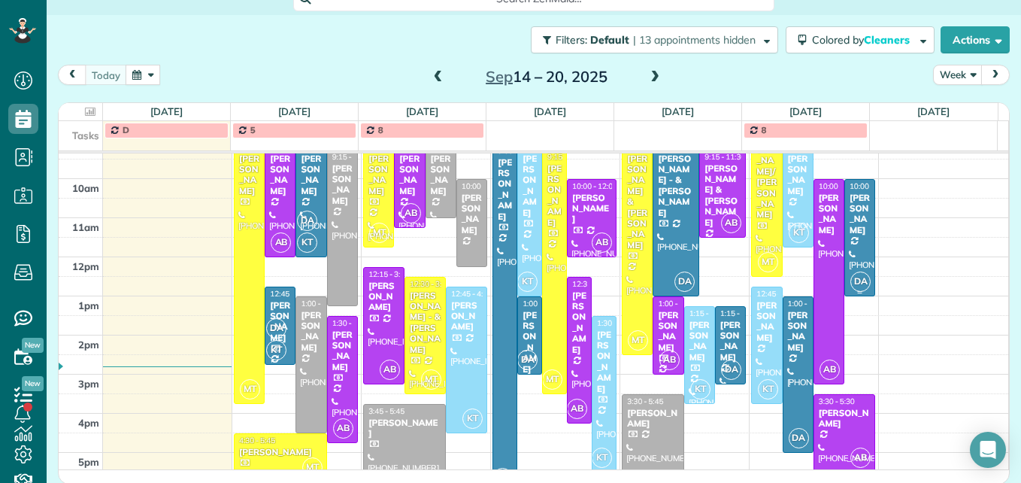
scroll to position [271, 0]
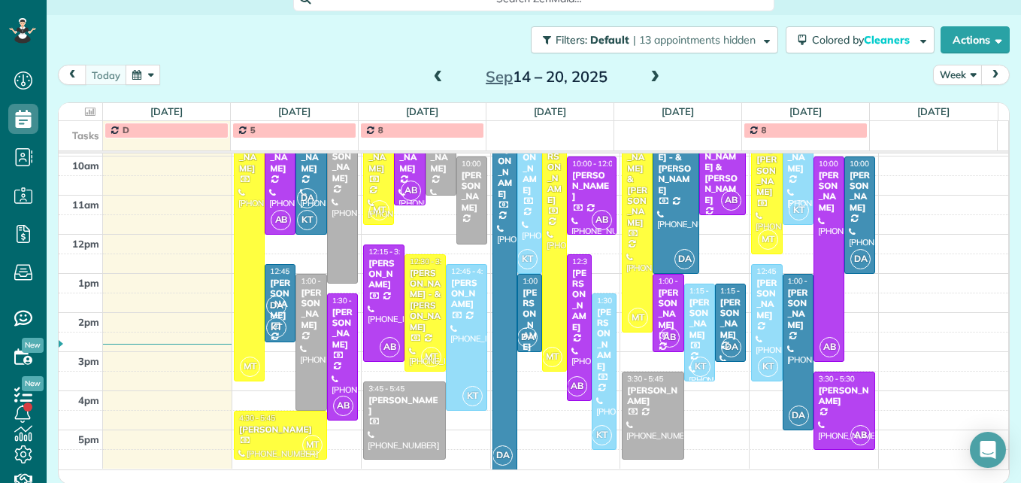
click at [653, 77] on span at bounding box center [654, 78] width 17 height 14
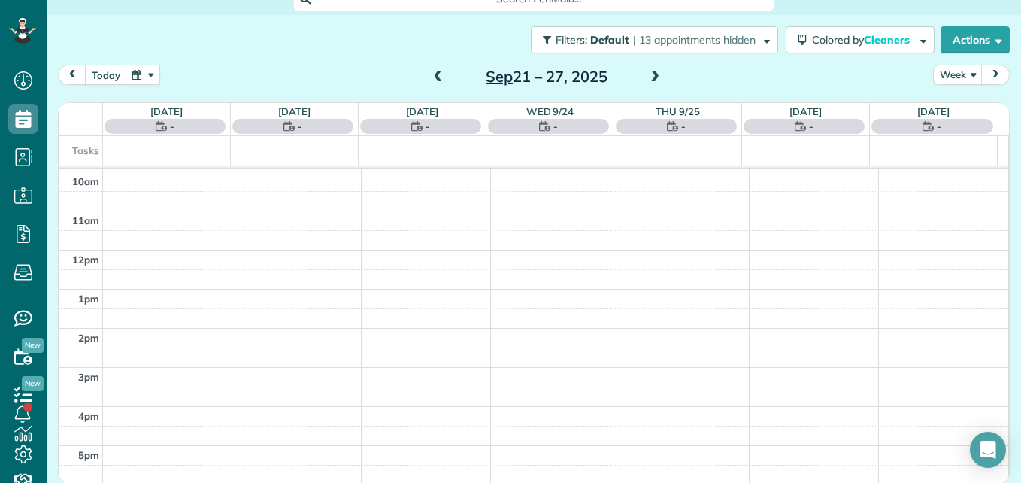
scroll to position [157, 0]
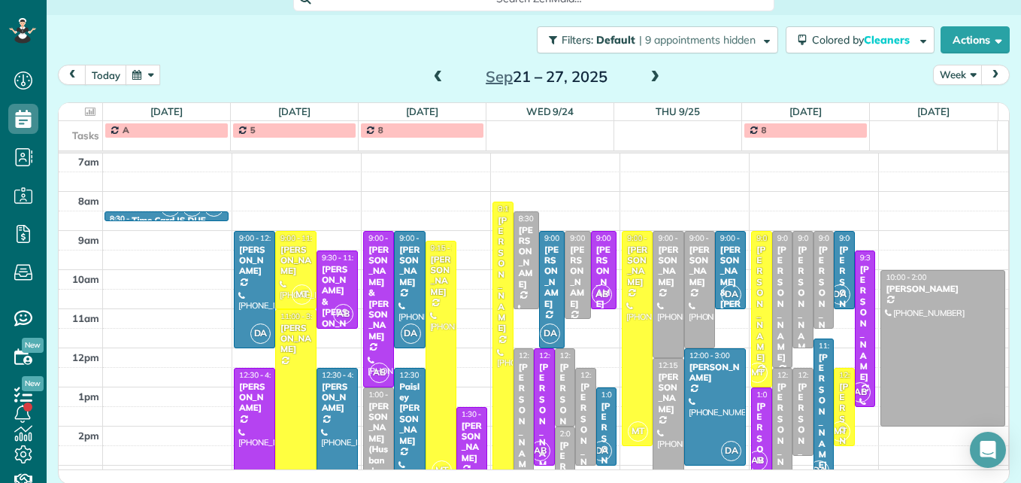
click at [430, 77] on span at bounding box center [438, 78] width 17 height 14
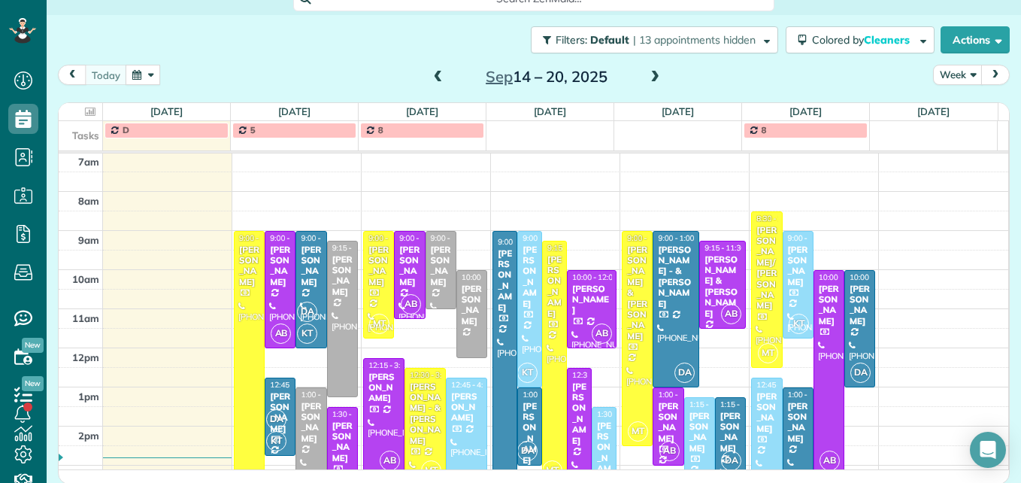
click at [652, 77] on span at bounding box center [654, 78] width 17 height 14
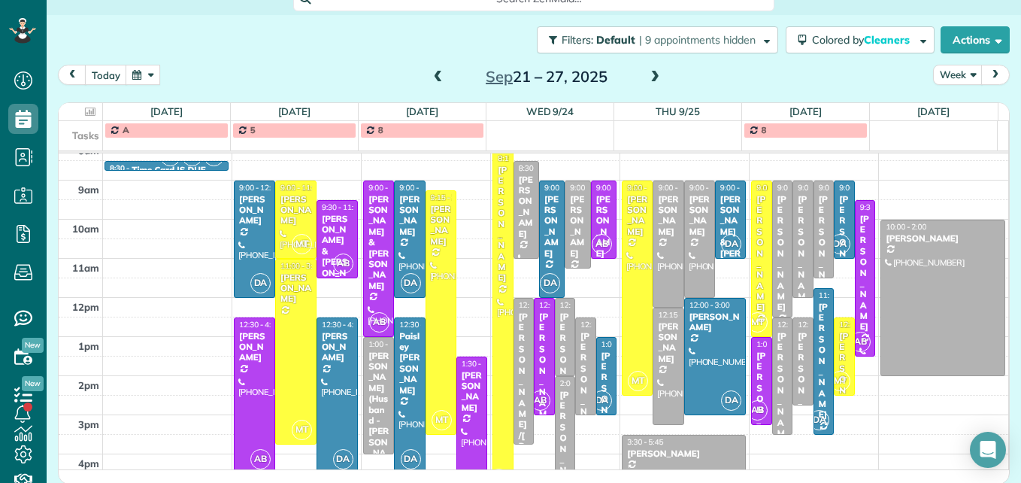
scroll to position [232, 0]
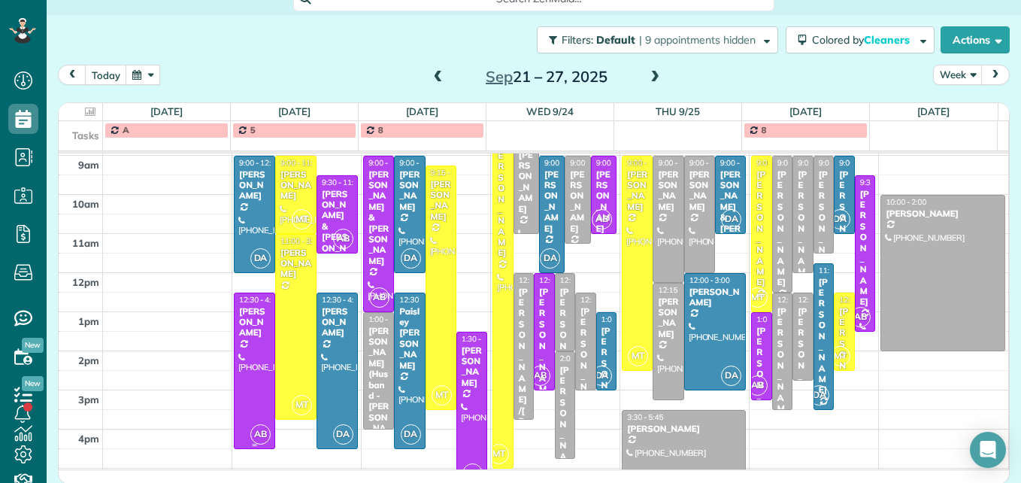
click at [254, 366] on div at bounding box center [255, 370] width 40 height 155
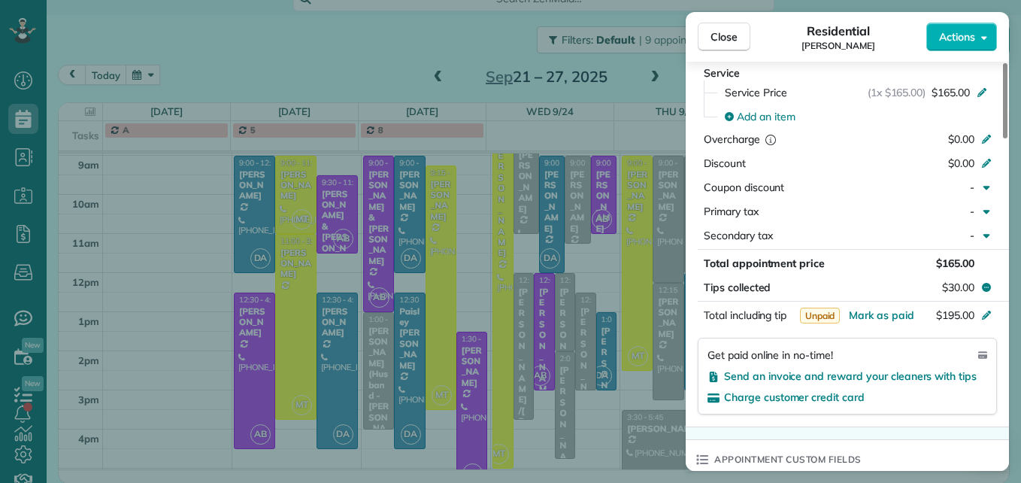
scroll to position [832, 0]
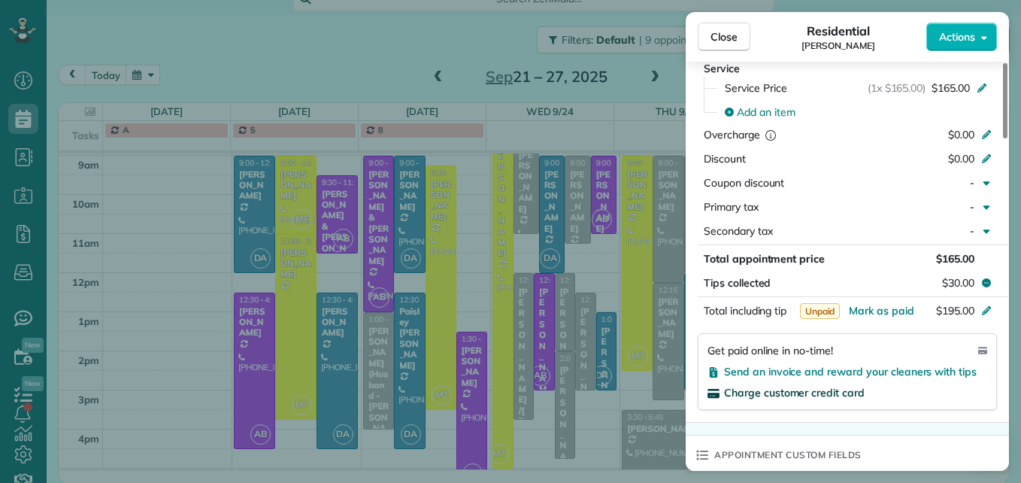
click at [827, 386] on span "Charge customer credit card" at bounding box center [794, 393] width 141 height 14
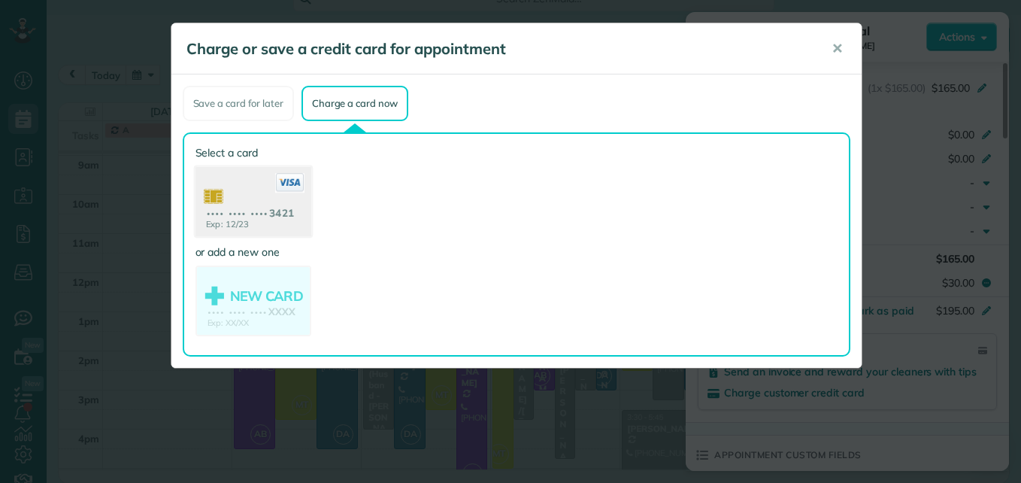
click at [220, 219] on use at bounding box center [253, 203] width 116 height 73
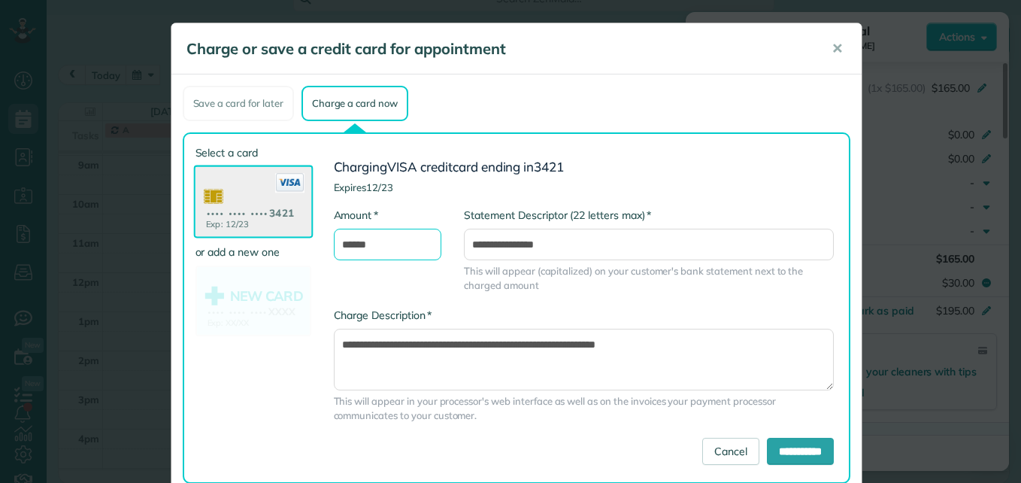
drag, startPoint x: 380, startPoint y: 246, endPoint x: 344, endPoint y: 246, distance: 35.3
click at [344, 246] on input "******" at bounding box center [388, 245] width 108 height 32
type input "******"
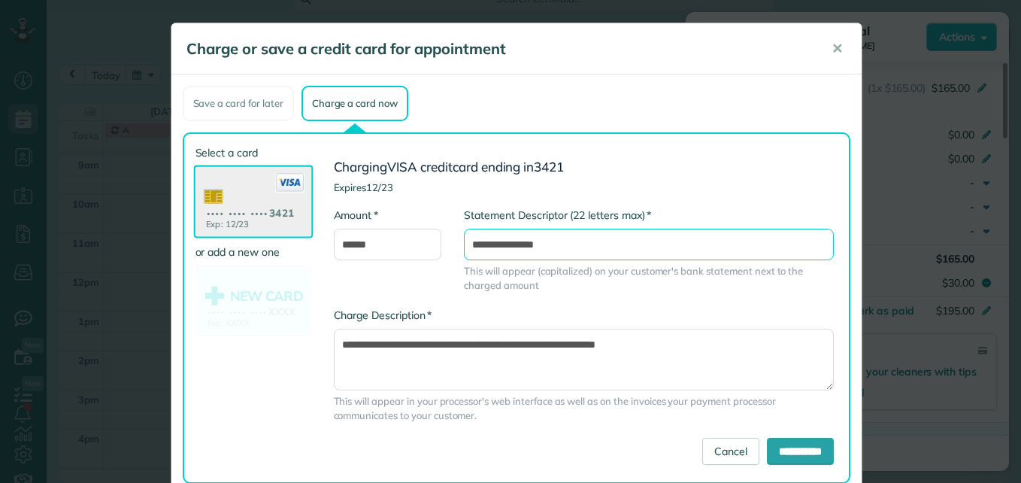
click at [625, 241] on input "**********" at bounding box center [648, 245] width 369 height 32
type input "**********"
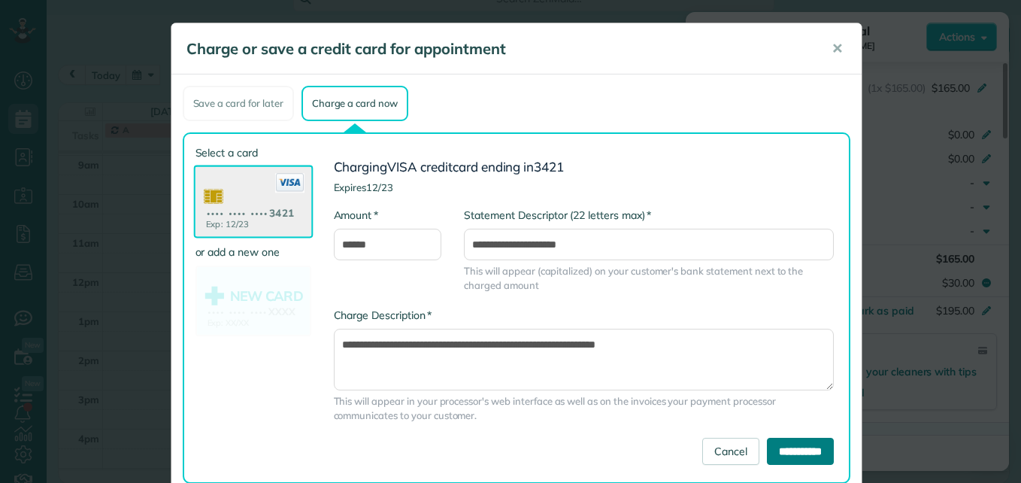
click at [767, 451] on input "**********" at bounding box center [800, 450] width 67 height 27
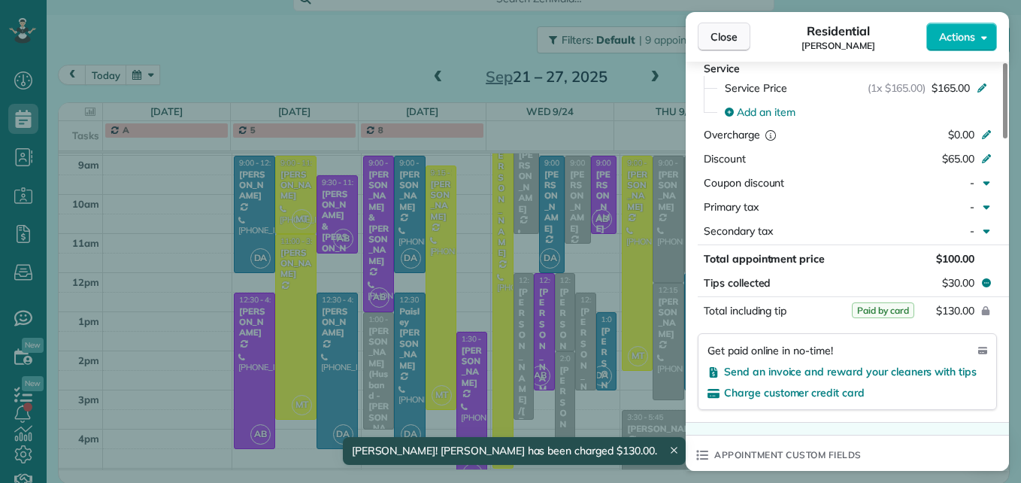
click at [726, 36] on span "Close" at bounding box center [723, 36] width 27 height 15
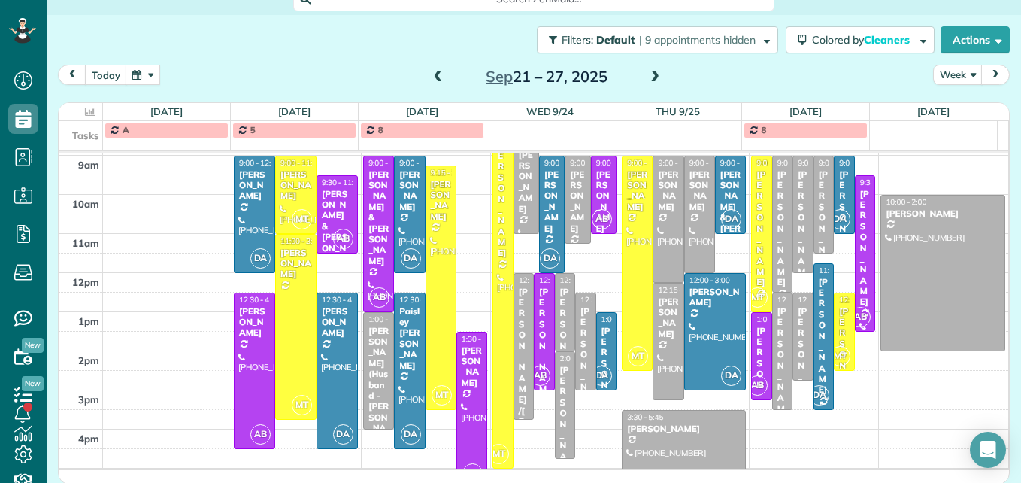
click at [650, 74] on span at bounding box center [654, 78] width 17 height 14
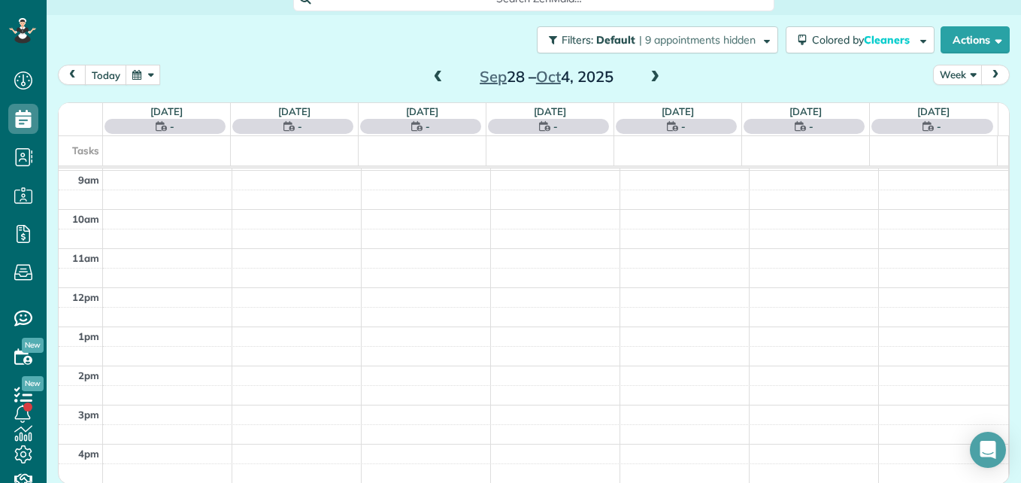
scroll to position [157, 0]
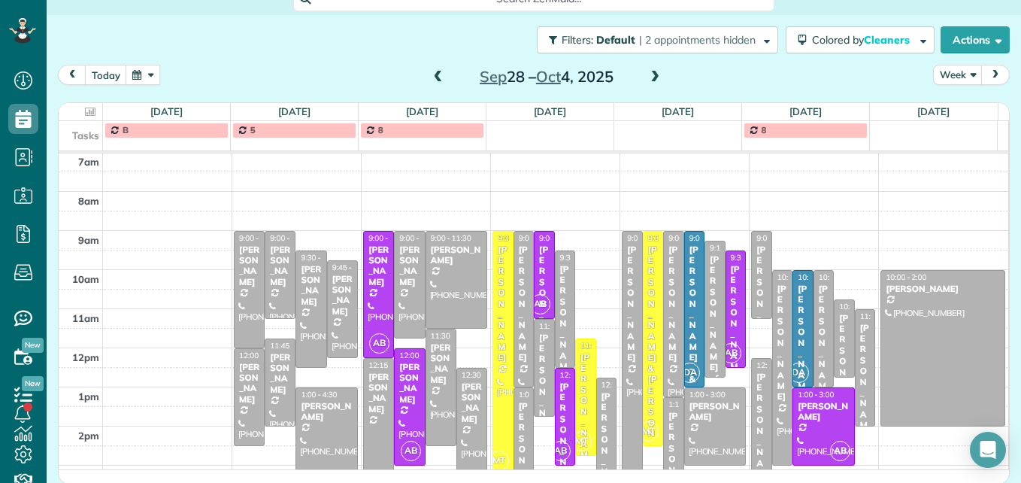
click at [650, 74] on span at bounding box center [654, 78] width 17 height 14
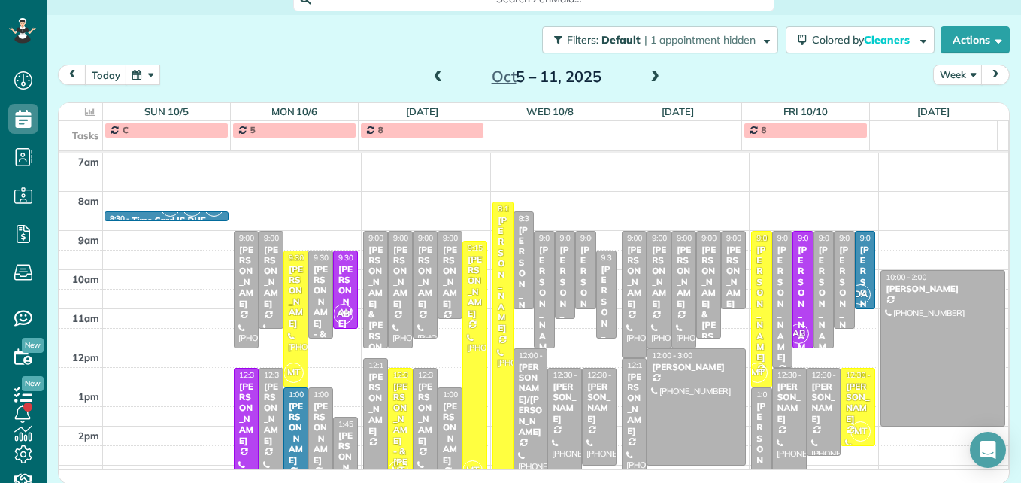
click at [430, 77] on span at bounding box center [438, 78] width 17 height 14
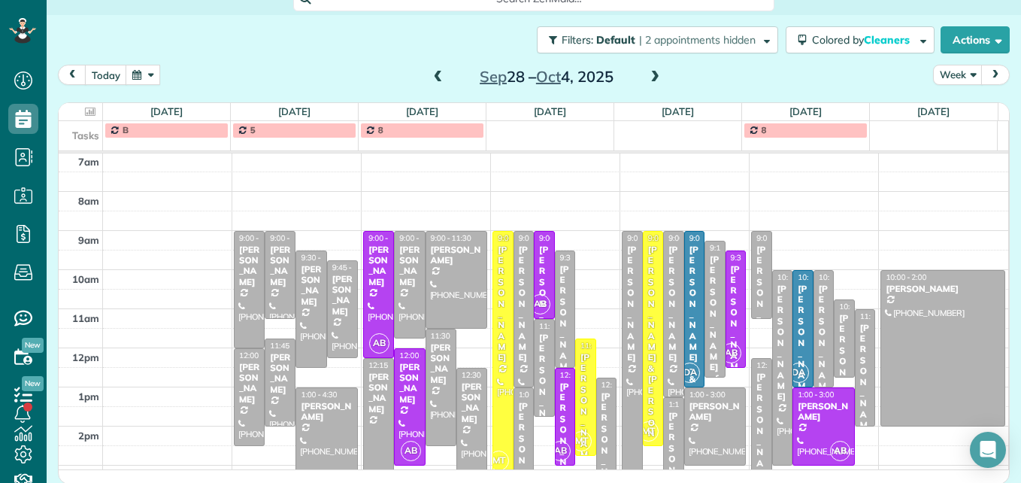
click at [430, 77] on span at bounding box center [438, 78] width 17 height 14
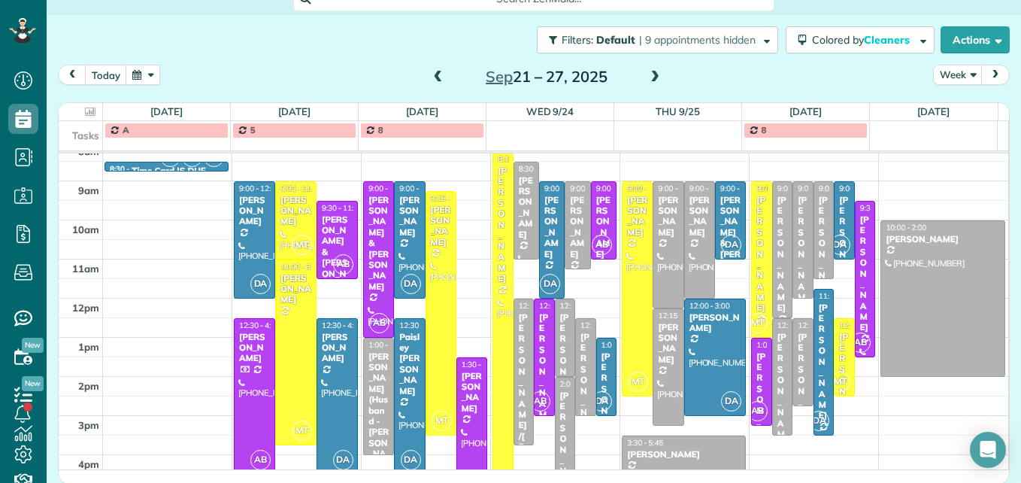
scroll to position [232, 0]
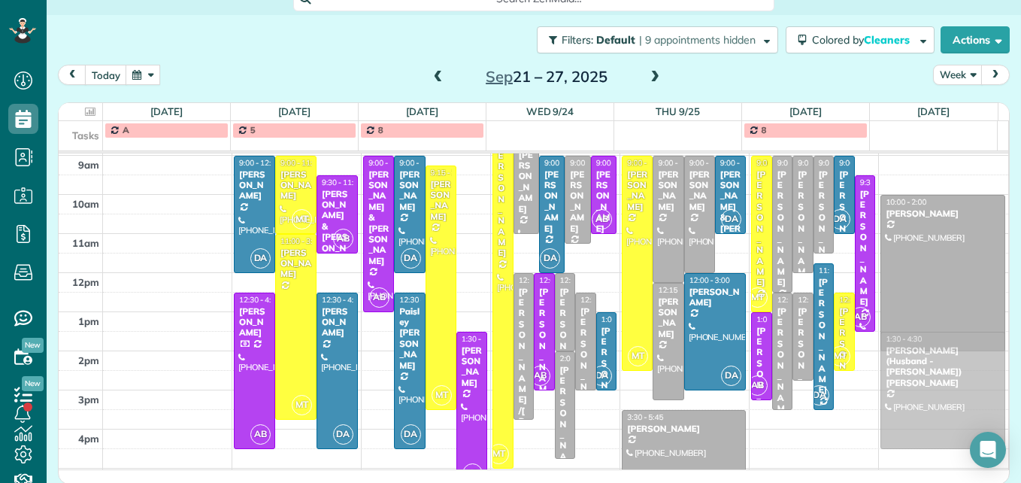
drag, startPoint x: 373, startPoint y: 366, endPoint x: 889, endPoint y: 383, distance: 516.7
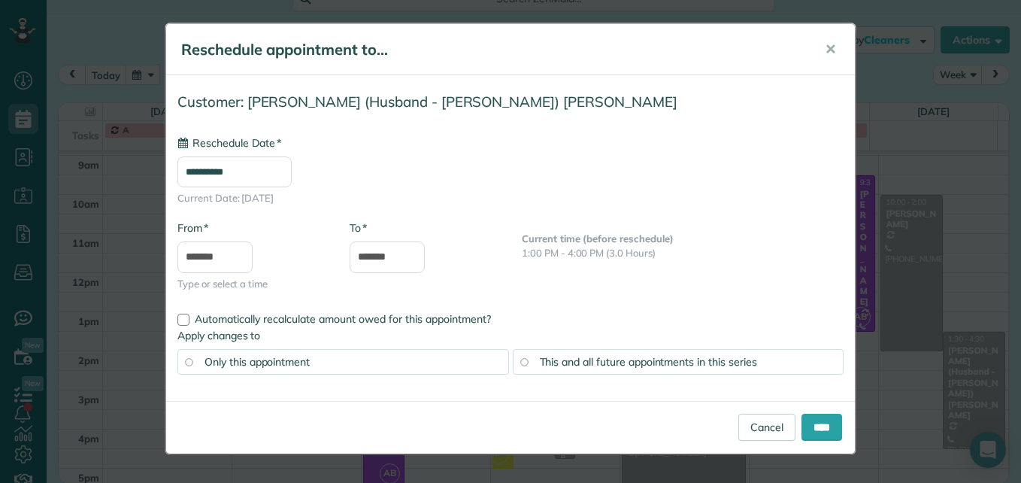
click at [247, 169] on input "**********" at bounding box center [234, 171] width 114 height 31
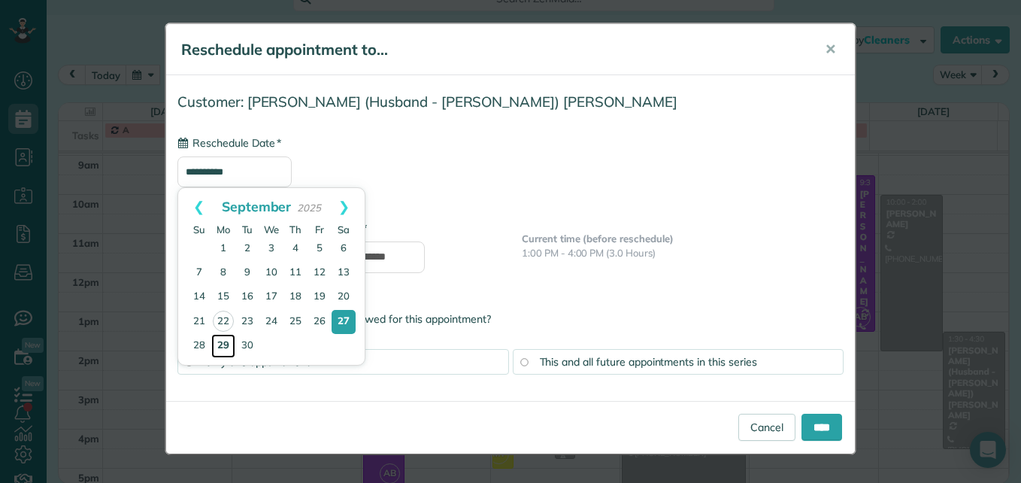
click at [225, 343] on link "29" at bounding box center [223, 346] width 24 height 24
type input "**********"
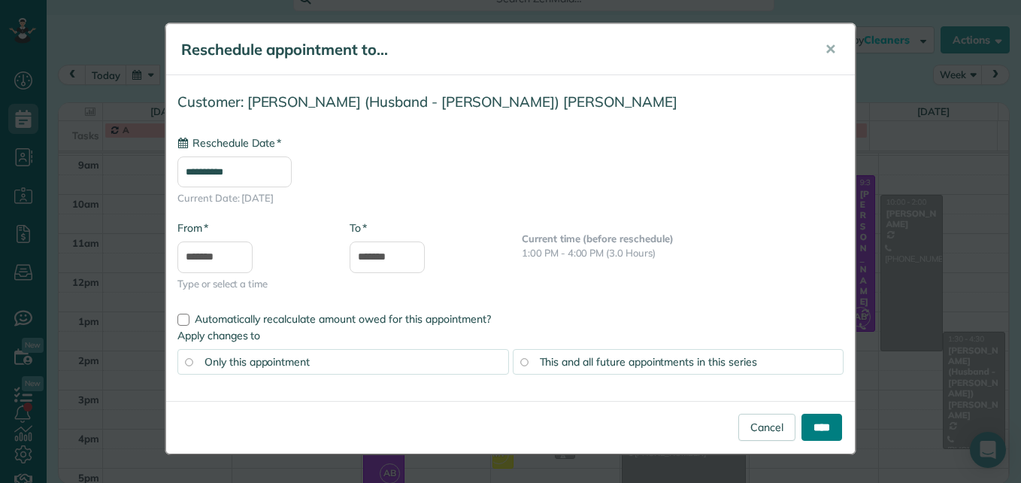
click at [812, 423] on input "****" at bounding box center [821, 426] width 41 height 27
